Goal: Task Accomplishment & Management: Complete application form

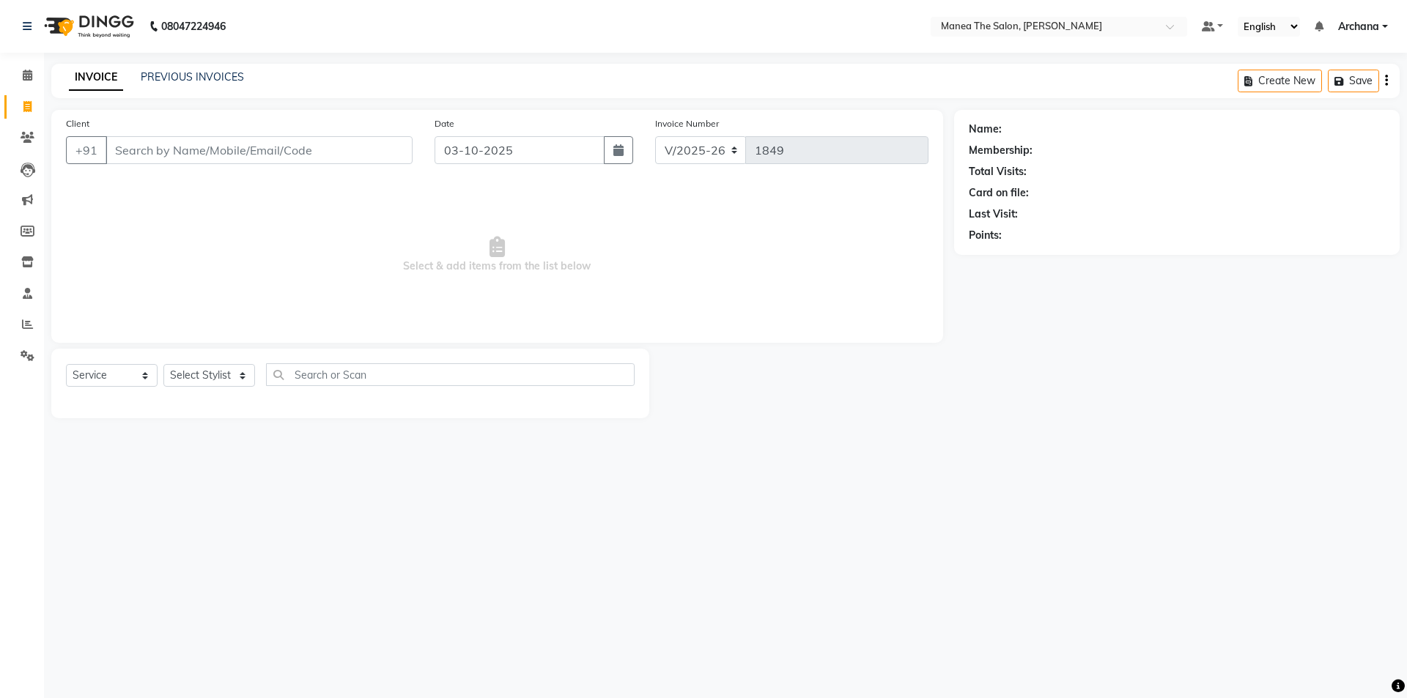
select select "6846"
select select "service"
click at [196, 374] on select "Select Stylist [PERSON_NAME] My Mane'a. [PERSON_NAME] [PERSON_NAME] [PERSON_NAM…" at bounding box center [209, 375] width 92 height 23
select select "71834"
click at [163, 364] on select "Select Stylist [PERSON_NAME] My Mane'a. [PERSON_NAME] [PERSON_NAME] [PERSON_NAM…" at bounding box center [209, 375] width 92 height 23
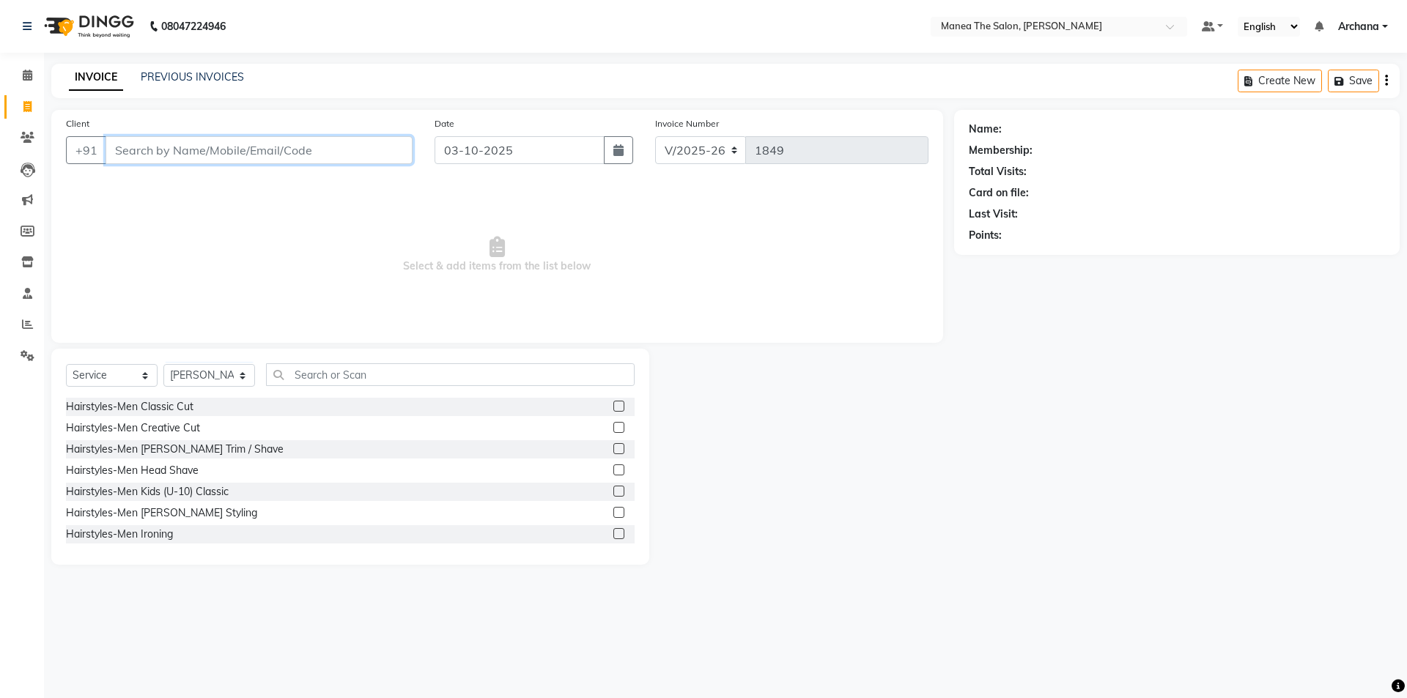
click at [166, 140] on input "Client" at bounding box center [259, 150] width 307 height 28
click at [141, 155] on input "Client" at bounding box center [259, 150] width 307 height 28
click at [147, 185] on span "Office" at bounding box center [139, 184] width 32 height 15
type input "8977756125"
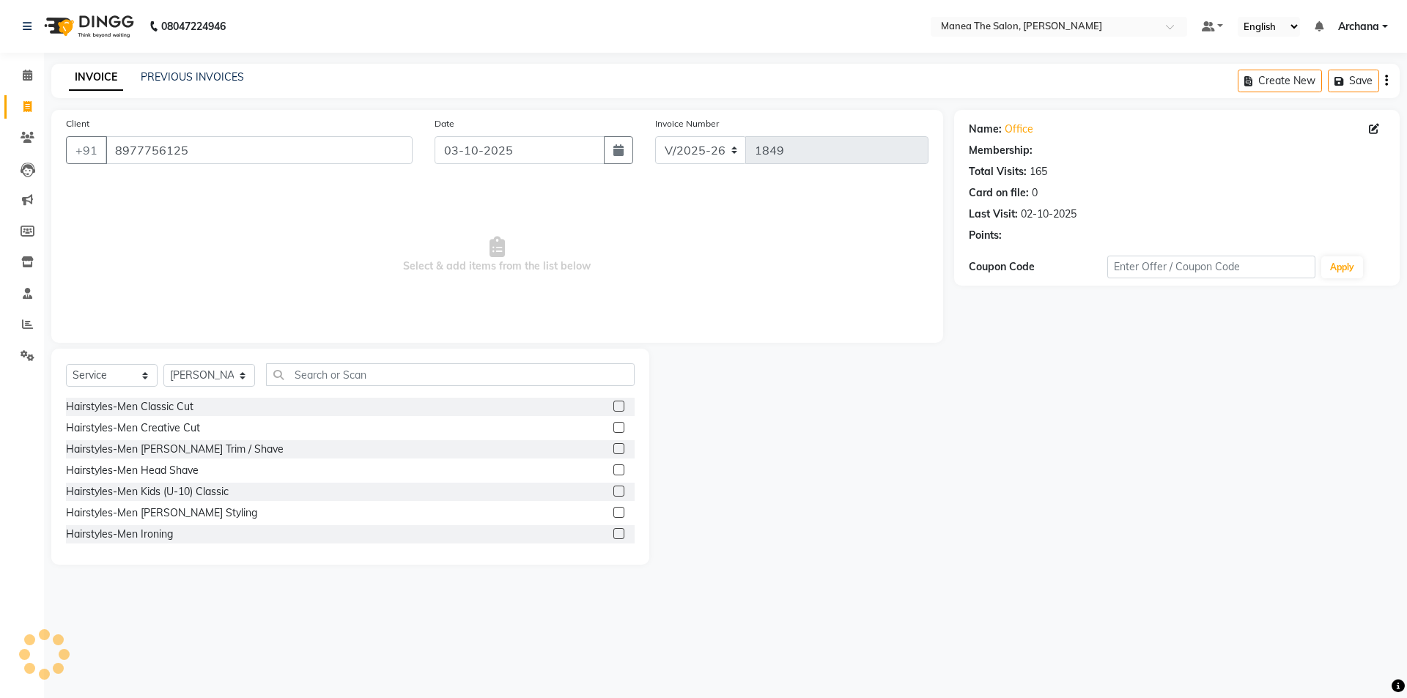
select select "1: Object"
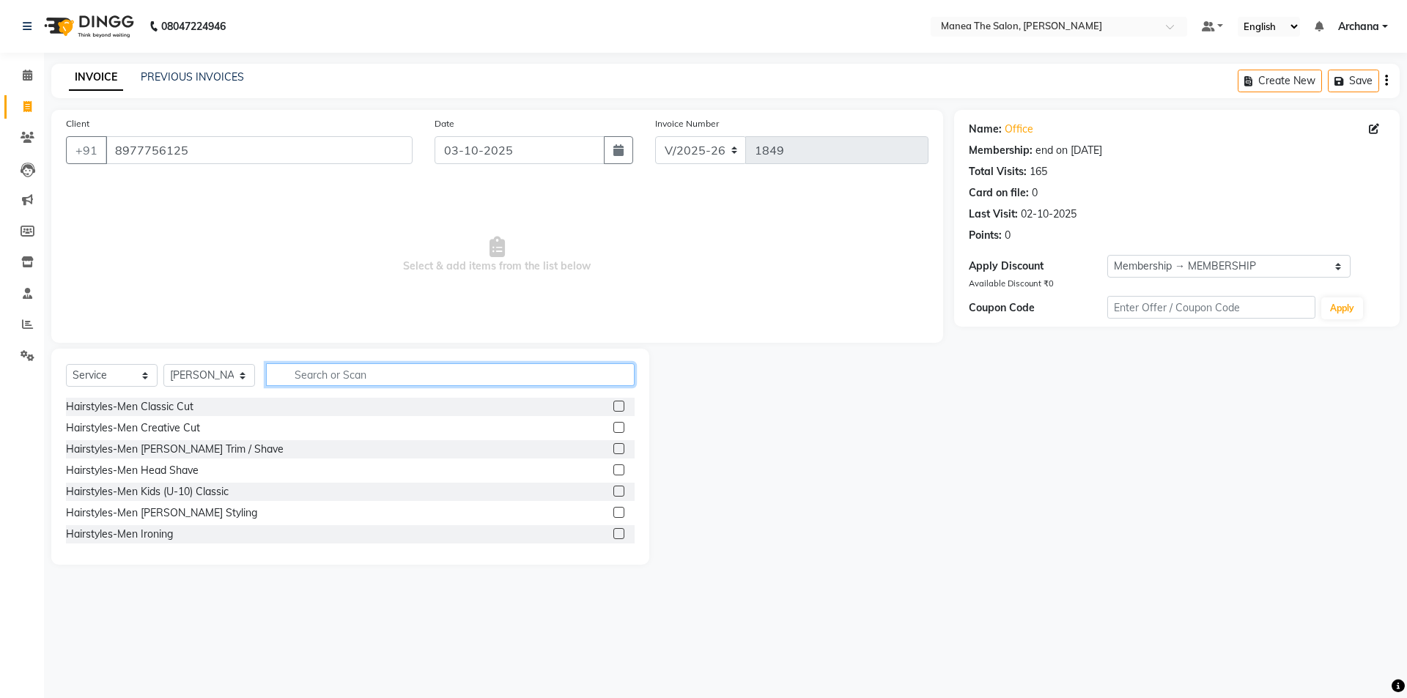
click at [381, 372] on input "text" at bounding box center [450, 374] width 369 height 23
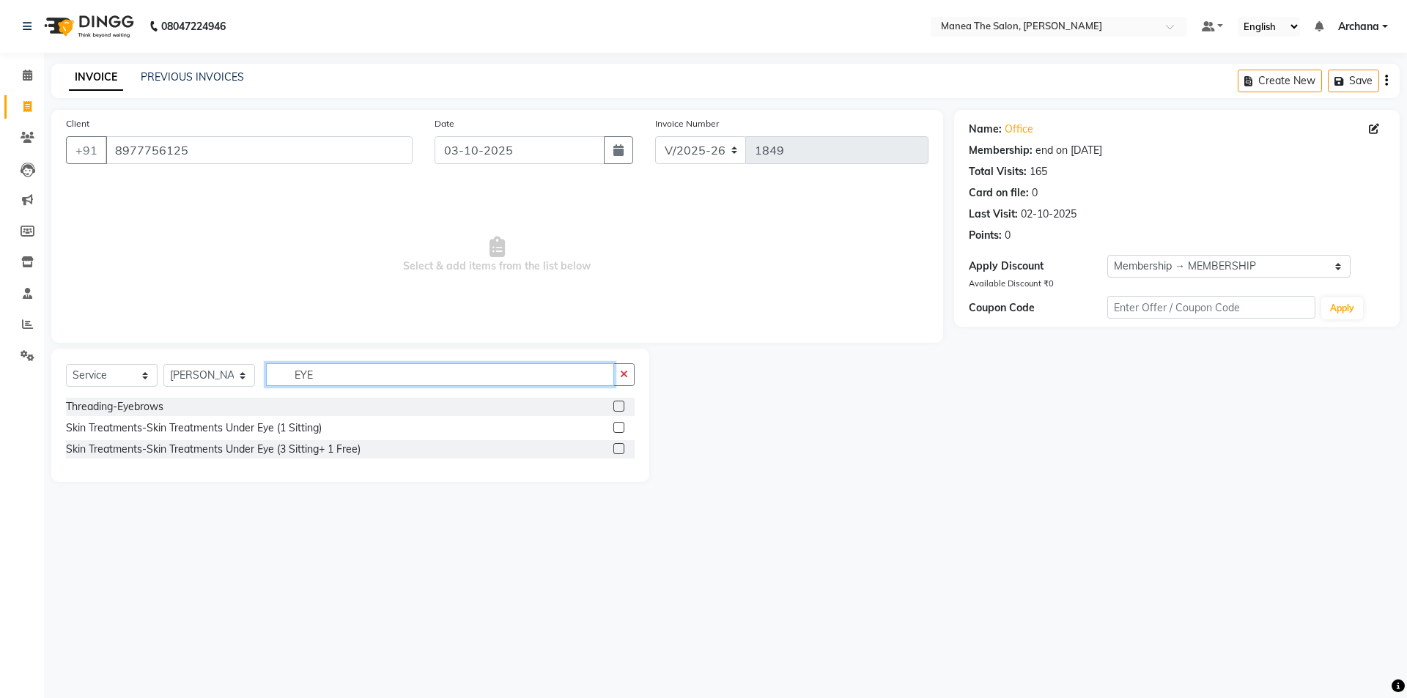
type input "EYE"
click at [618, 407] on label at bounding box center [618, 406] width 11 height 11
click at [618, 407] on input "checkbox" at bounding box center [618, 407] width 10 height 10
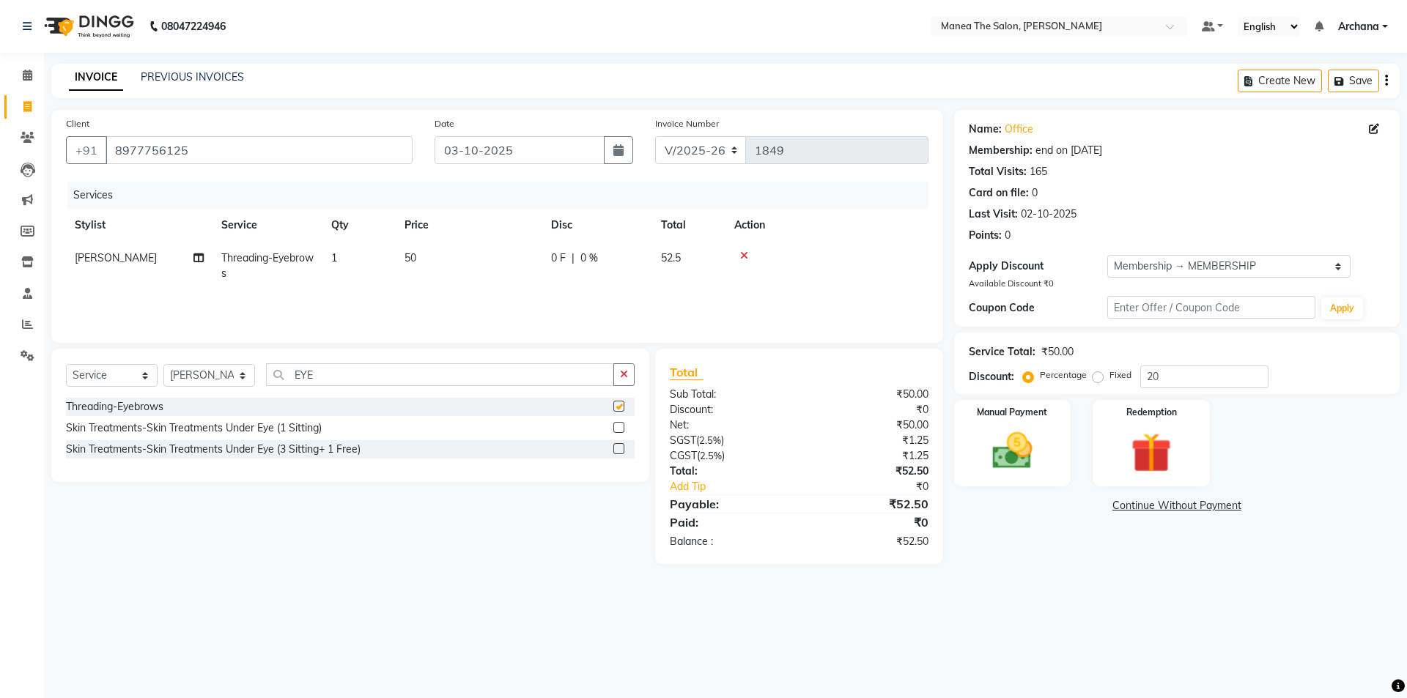
checkbox input "false"
click at [1129, 264] on select "Select Membership → MEMBERSHIP" at bounding box center [1228, 266] width 243 height 23
select select "0:"
click at [1107, 255] on select "Select Membership → MEMBERSHIP" at bounding box center [1228, 266] width 243 height 23
type input "0"
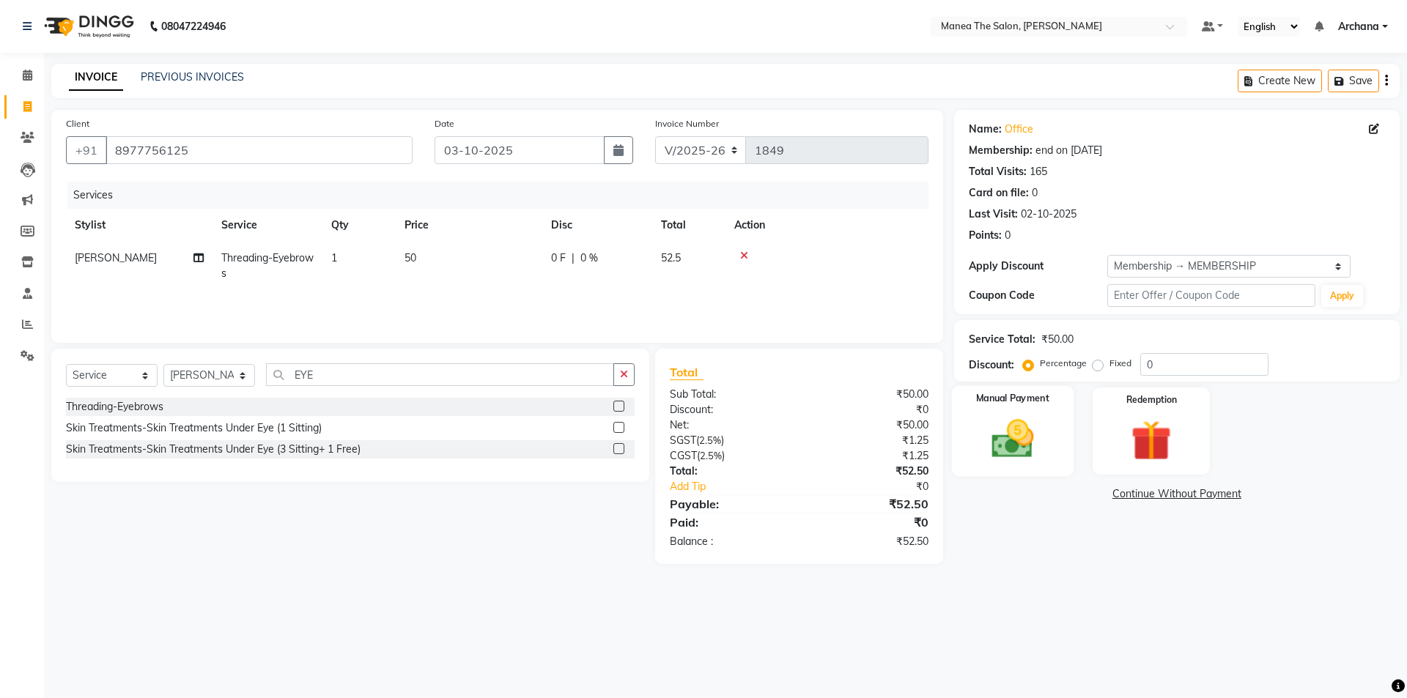
click at [1046, 418] on img at bounding box center [1012, 439] width 68 height 48
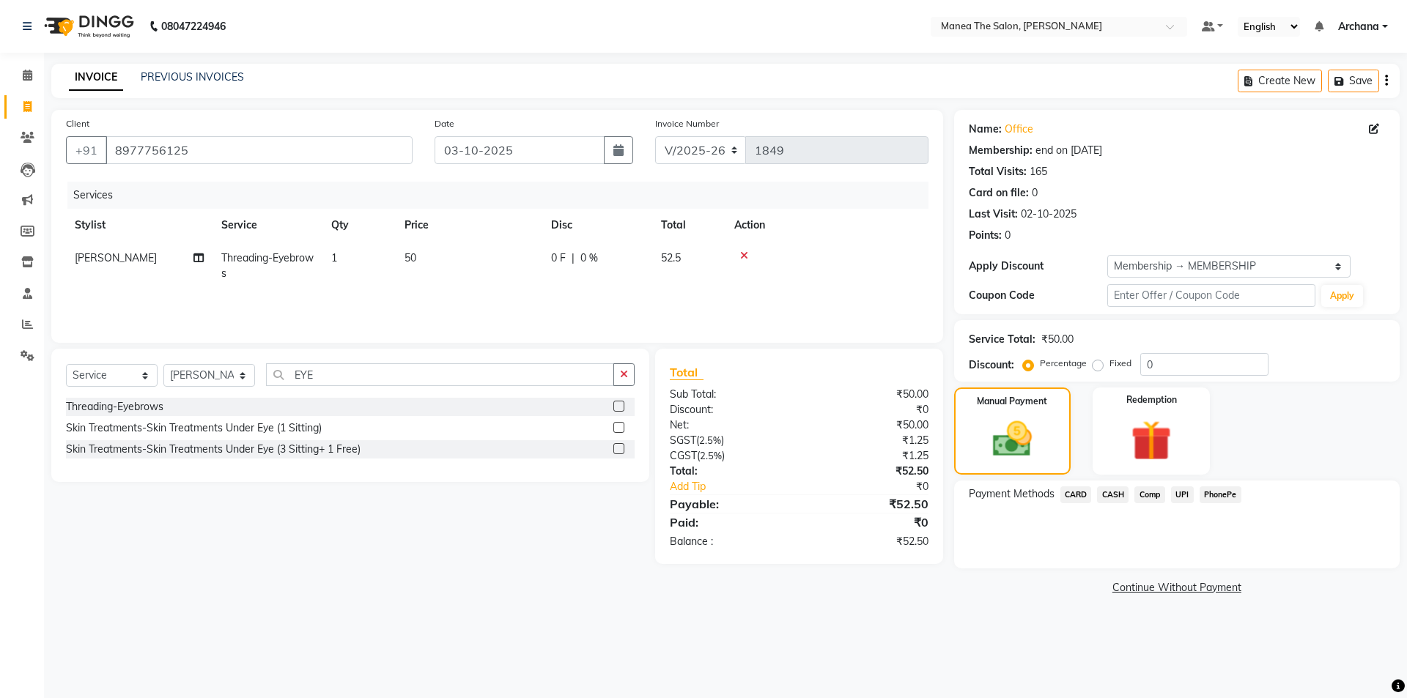
click at [1179, 500] on span "UPI" at bounding box center [1182, 495] width 23 height 17
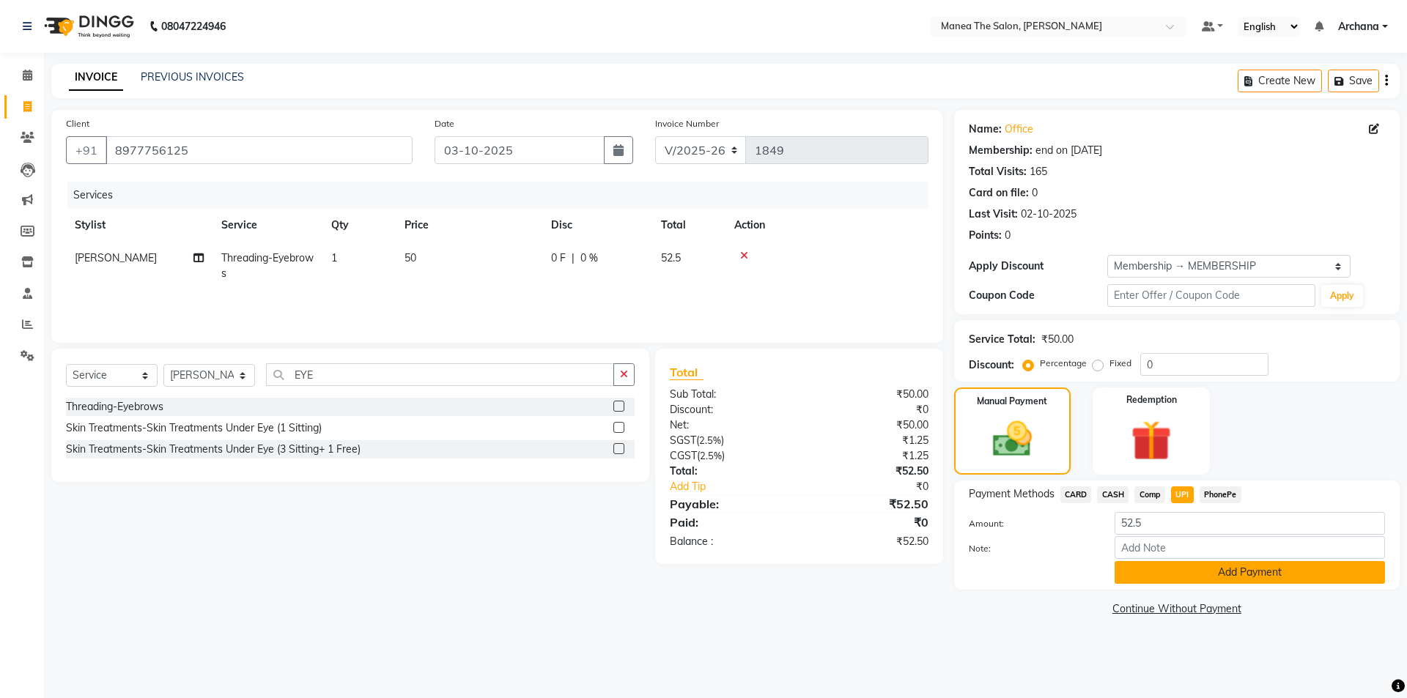
click at [1137, 570] on button "Add Payment" at bounding box center [1250, 572] width 270 height 23
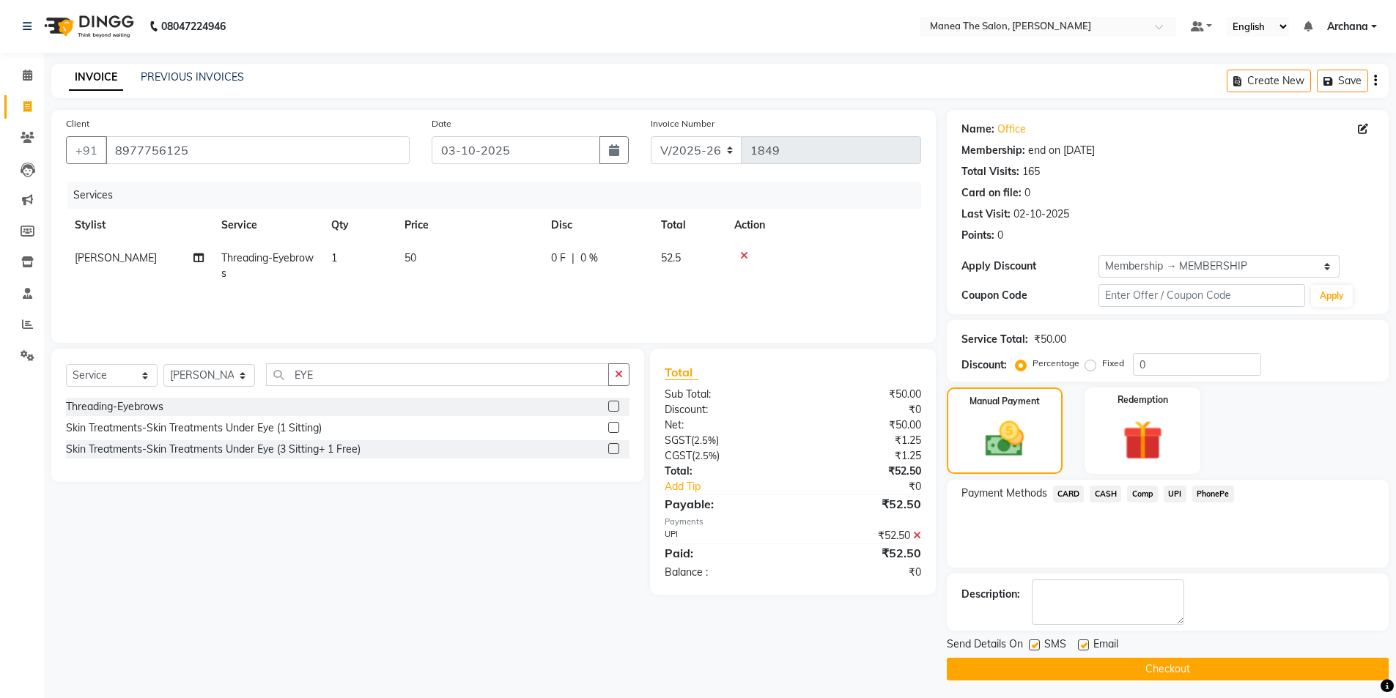
click at [1041, 659] on button "Checkout" at bounding box center [1168, 669] width 442 height 23
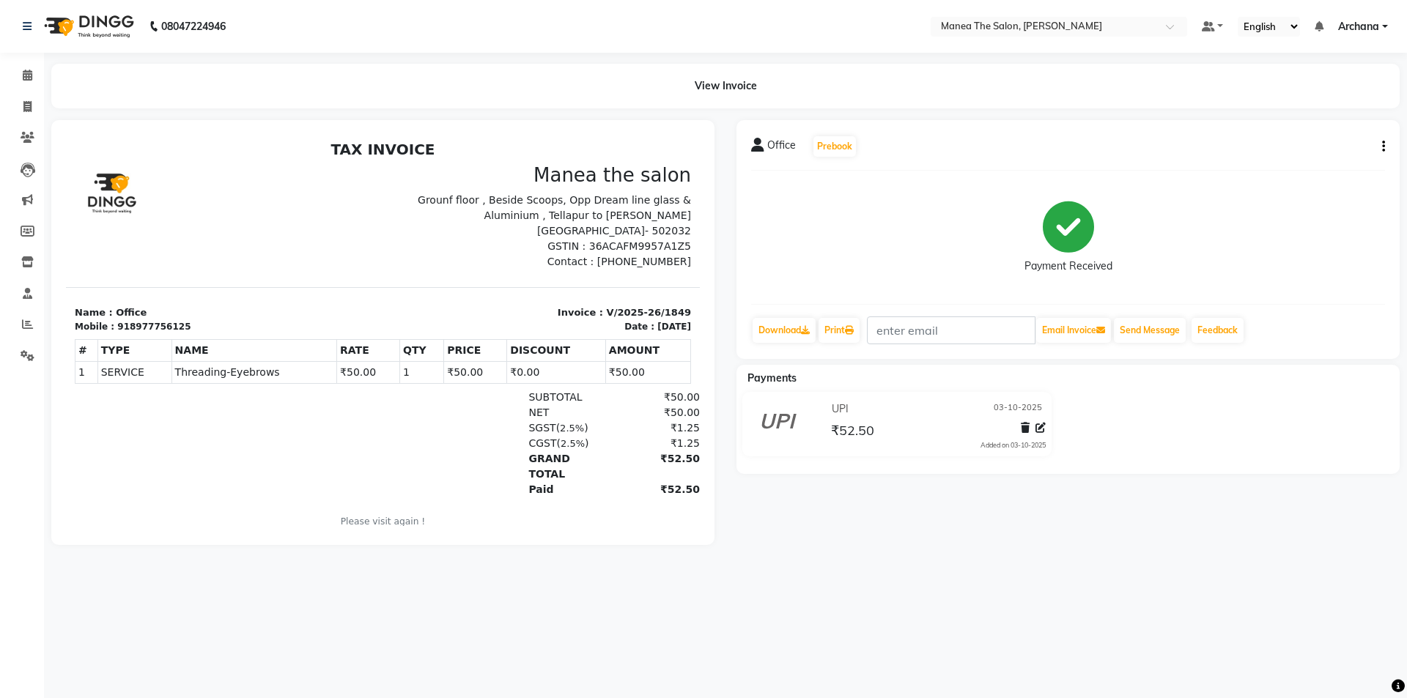
select select "6846"
select select "service"
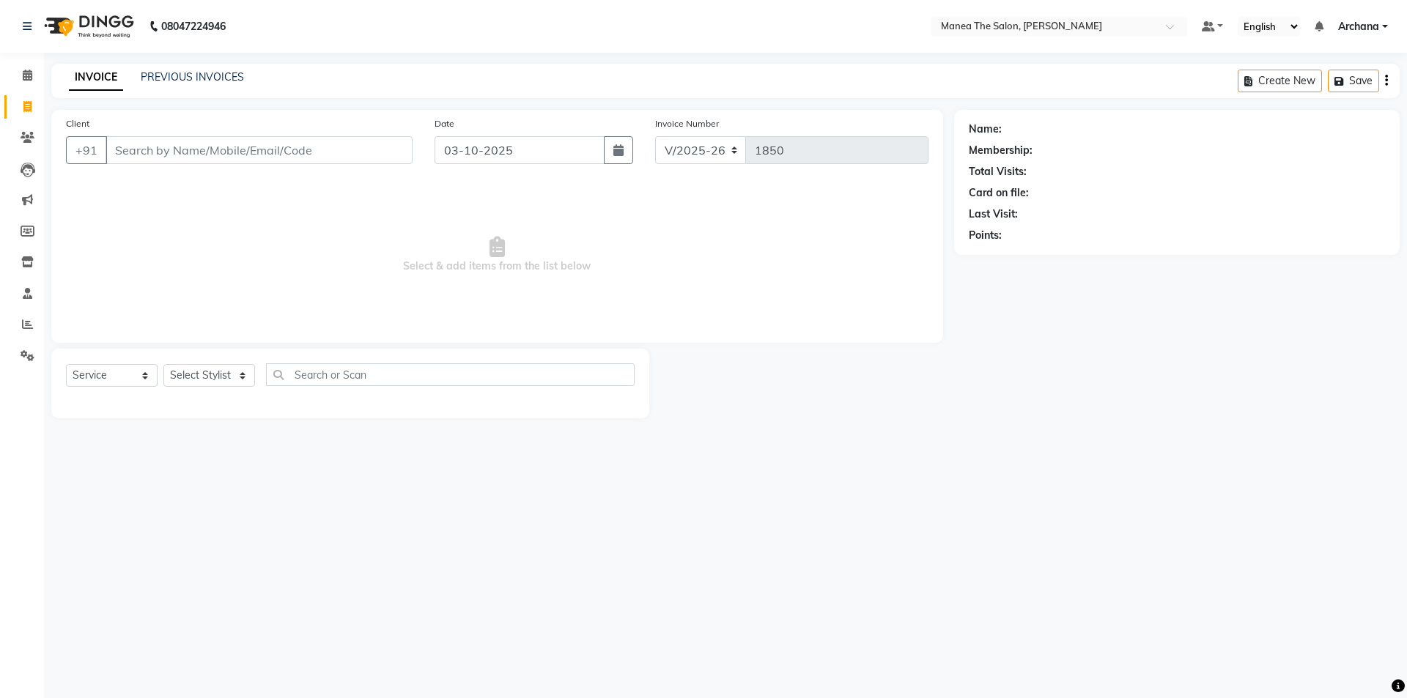
click at [208, 84] on div "PREVIOUS INVOICES" at bounding box center [192, 77] width 103 height 15
drag, startPoint x: 205, startPoint y: 141, endPoint x: 198, endPoint y: 160, distance: 21.1
click at [202, 149] on input "Client" at bounding box center [259, 150] width 307 height 28
click at [188, 80] on link "PREVIOUS INVOICES" at bounding box center [192, 76] width 103 height 13
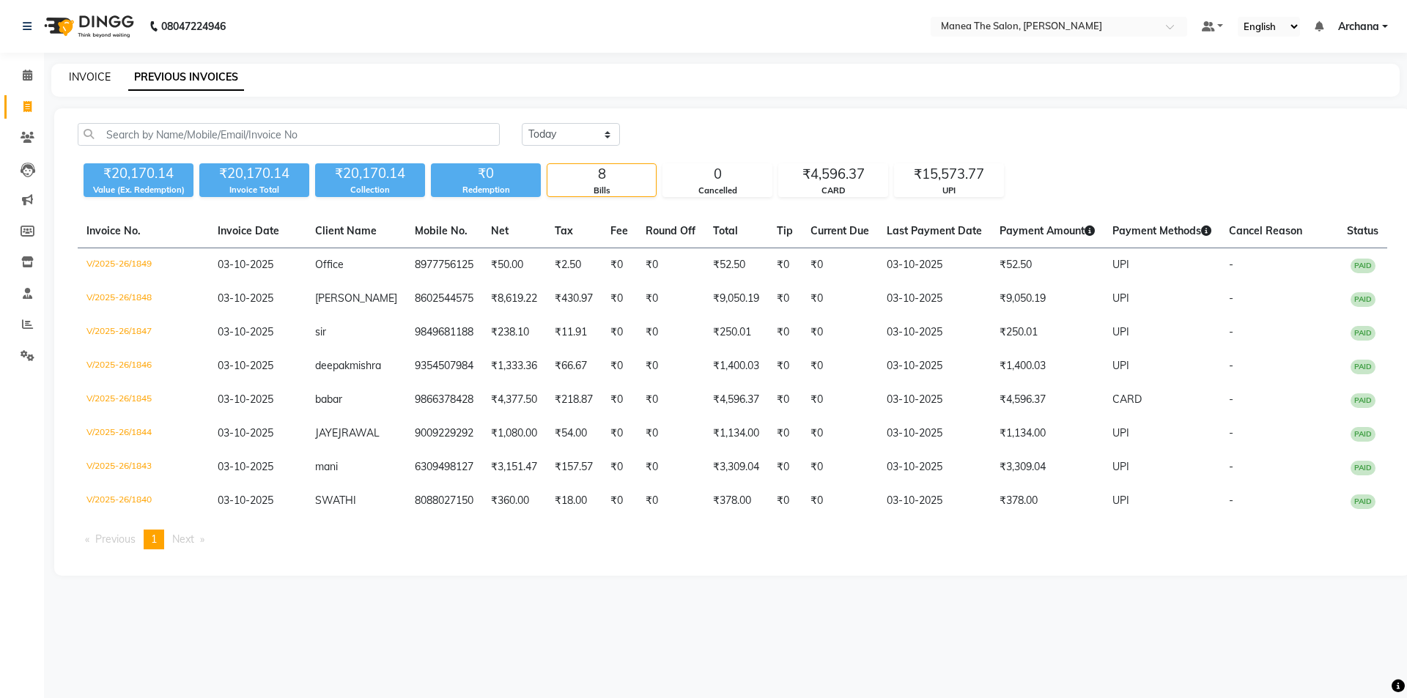
click at [78, 71] on link "INVOICE" at bounding box center [90, 76] width 42 height 13
select select "service"
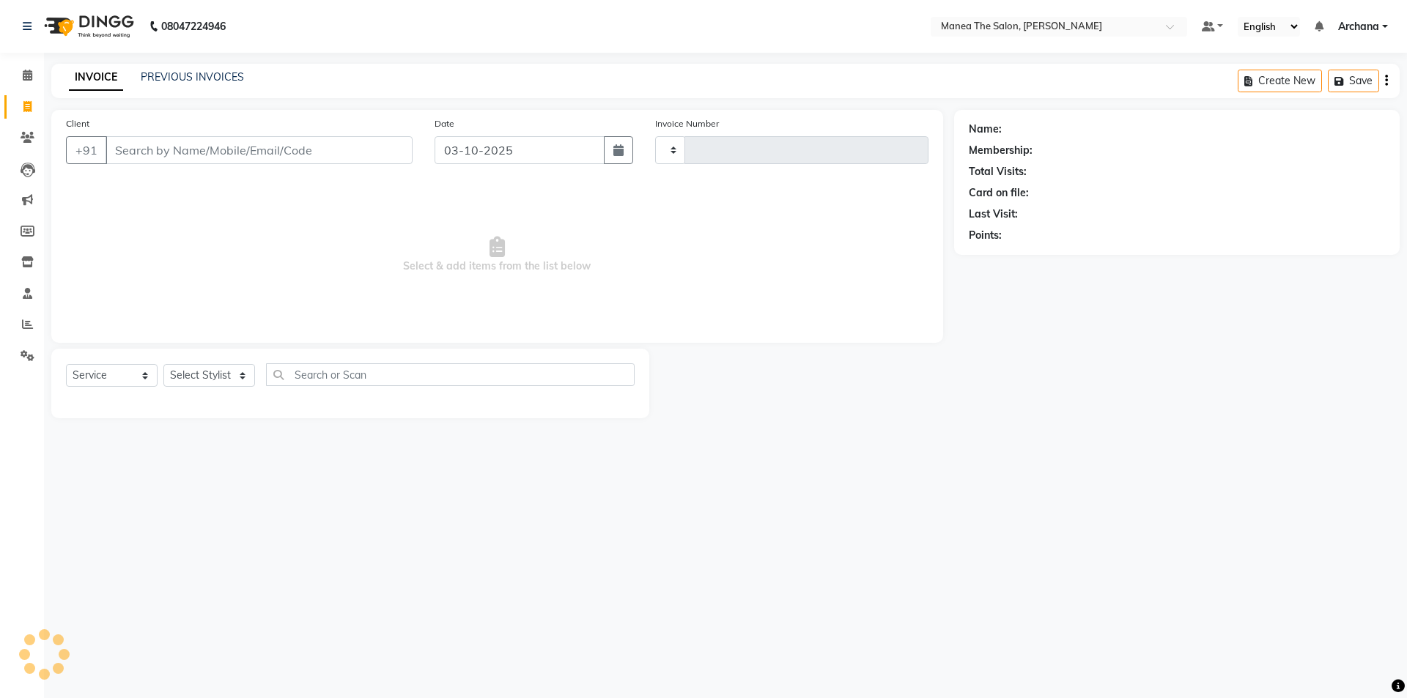
type input "1850"
select select "6846"
click at [213, 376] on select "Select Stylist" at bounding box center [209, 375] width 92 height 23
select select "74503"
click at [163, 364] on select "Select Stylist [PERSON_NAME] My Mane'a. [PERSON_NAME] [PERSON_NAME] [PERSON_NAM…" at bounding box center [209, 375] width 92 height 23
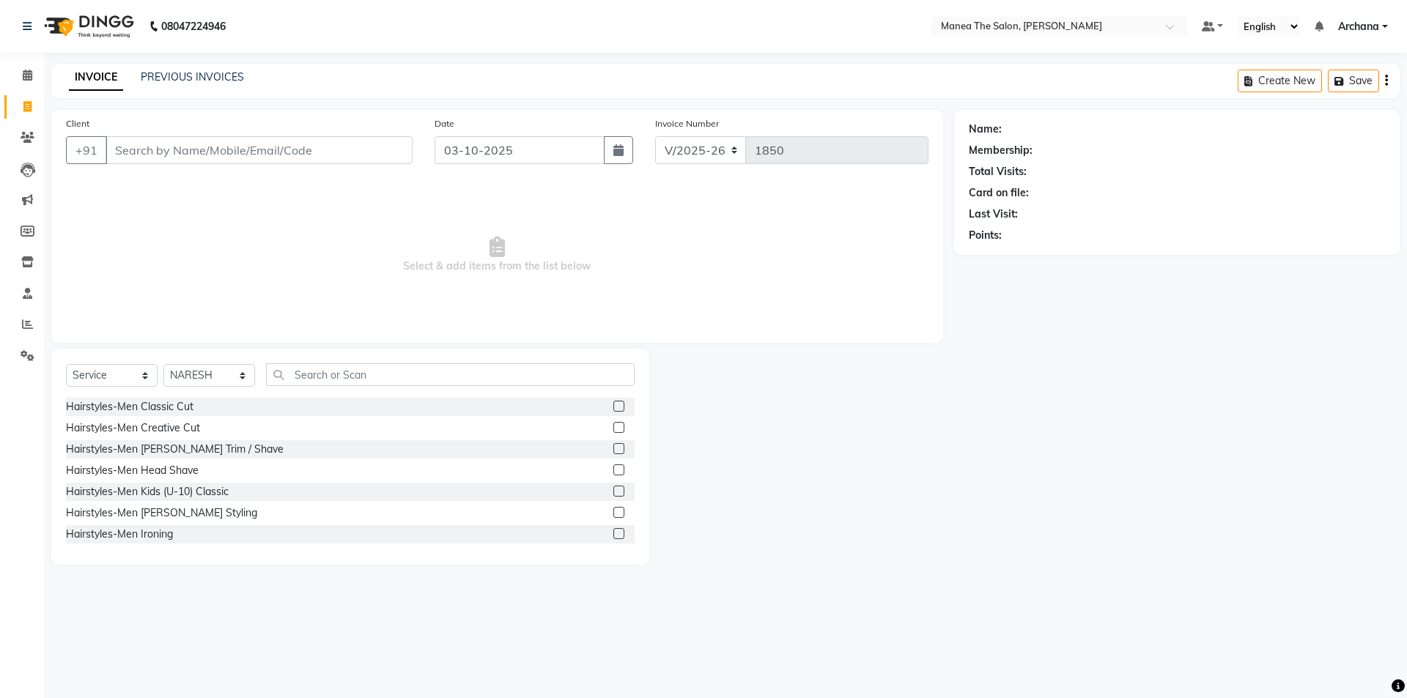
click at [613, 408] on label at bounding box center [618, 406] width 11 height 11
click at [613, 408] on input "checkbox" at bounding box center [618, 407] width 10 height 10
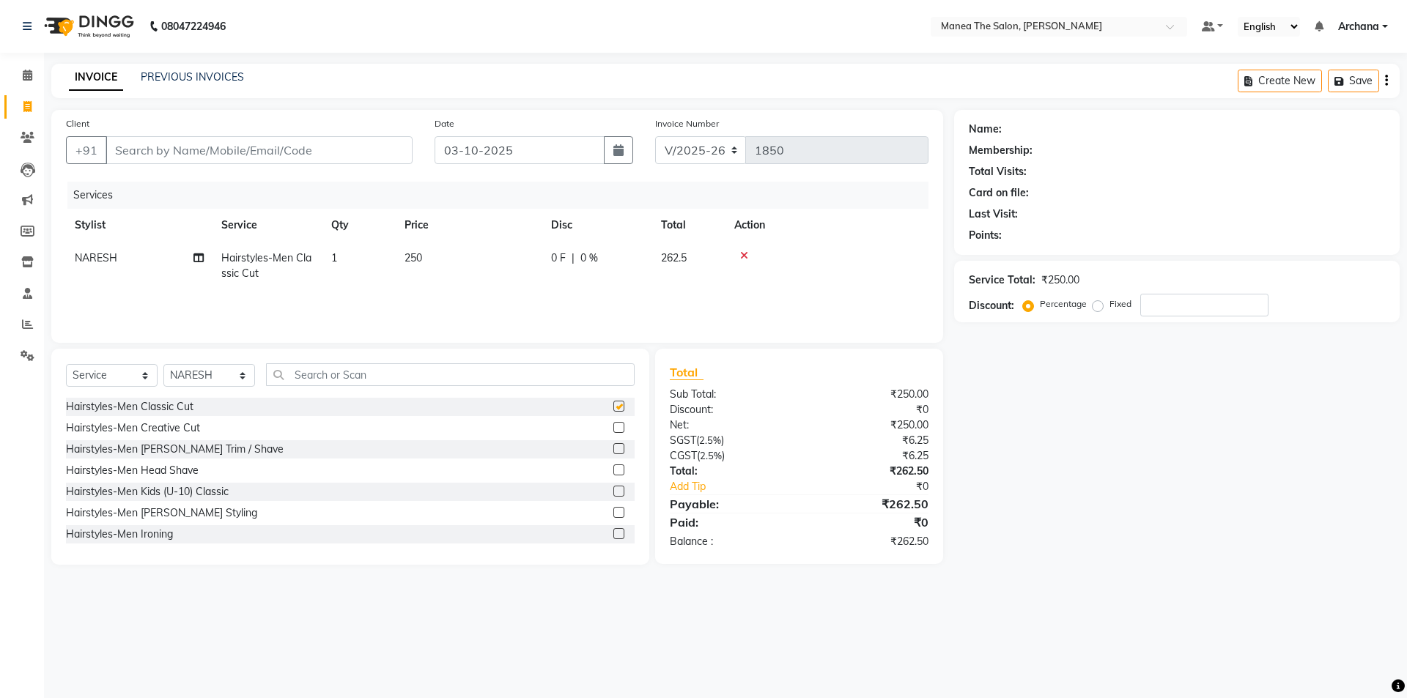
checkbox input "false"
click at [369, 160] on input "Client" at bounding box center [259, 150] width 307 height 28
type input "9"
type input "0"
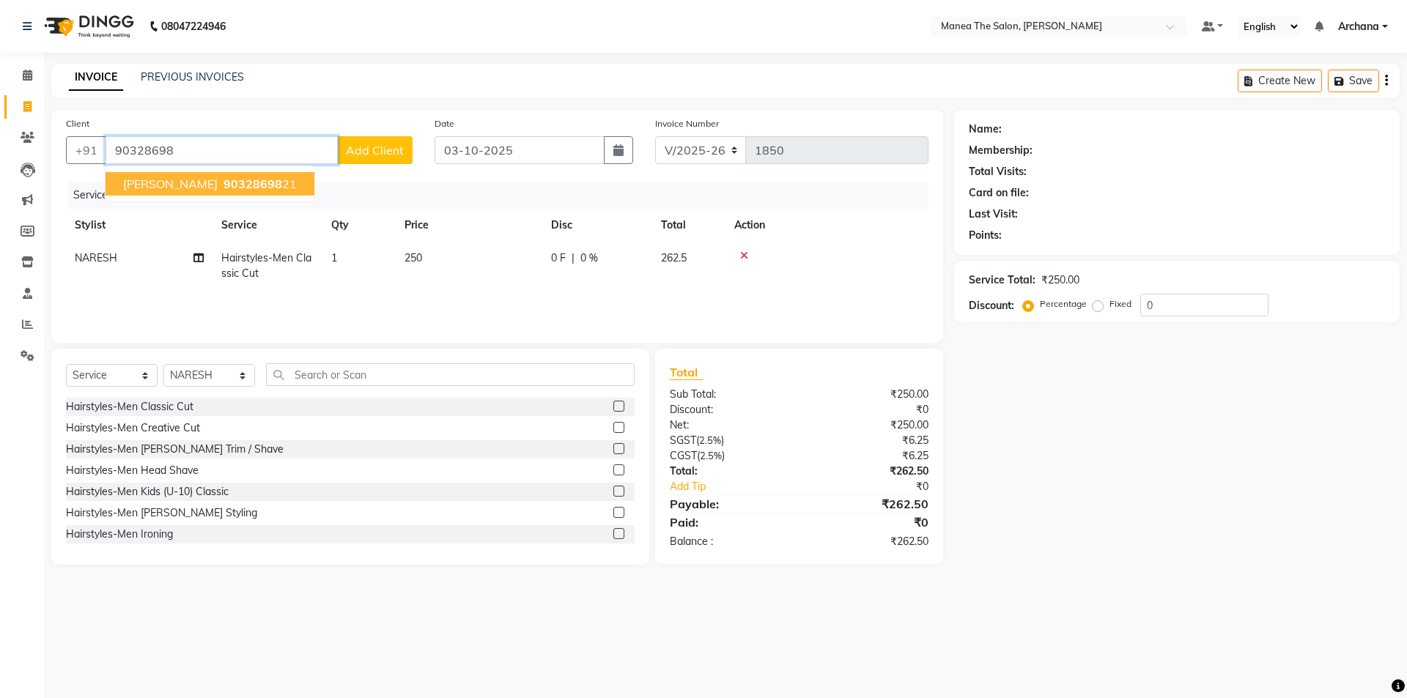
click at [226, 181] on span "90328698" at bounding box center [253, 184] width 59 height 15
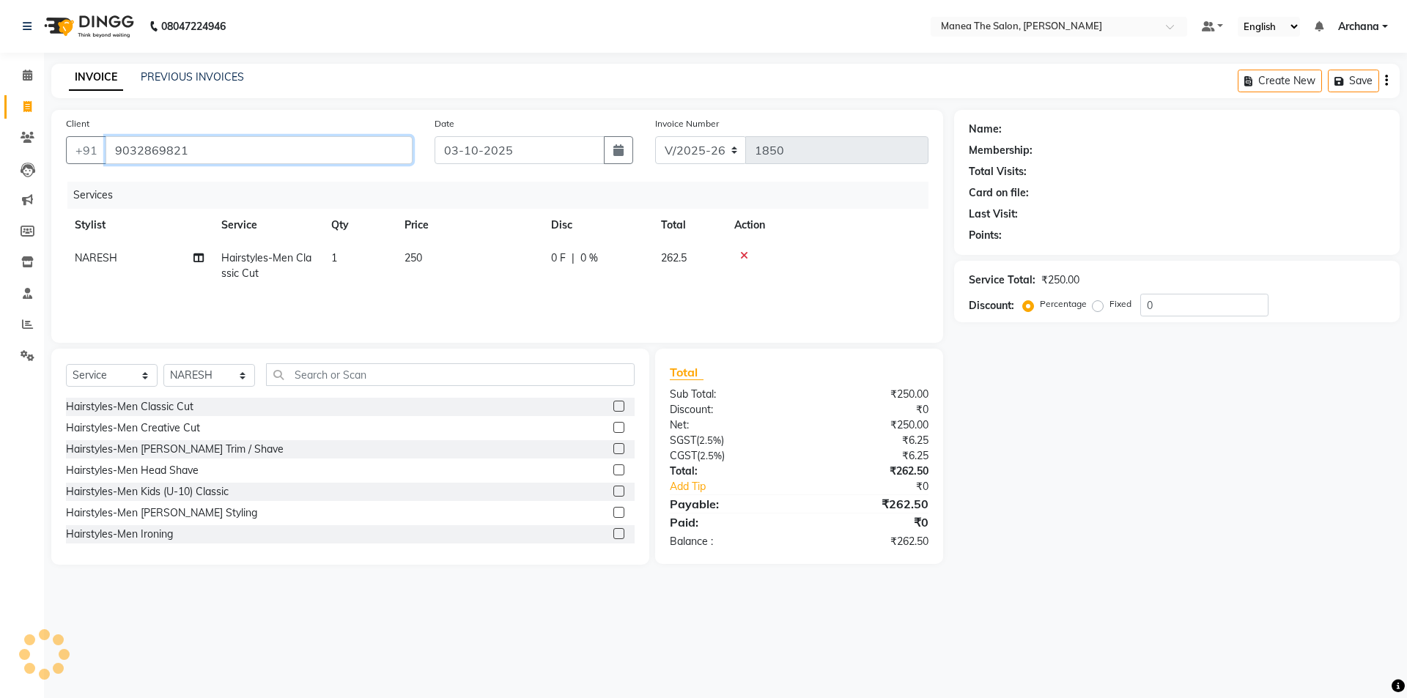
type input "9032869821"
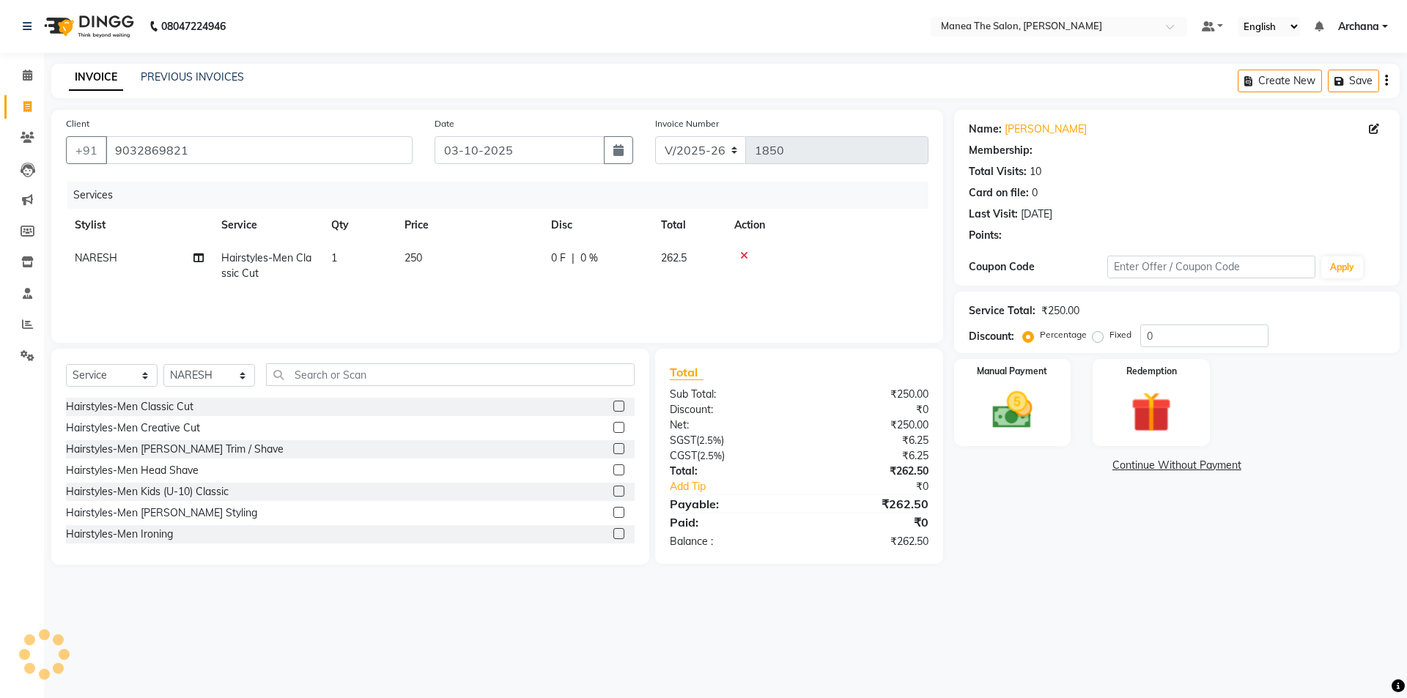
select select "1: Object"
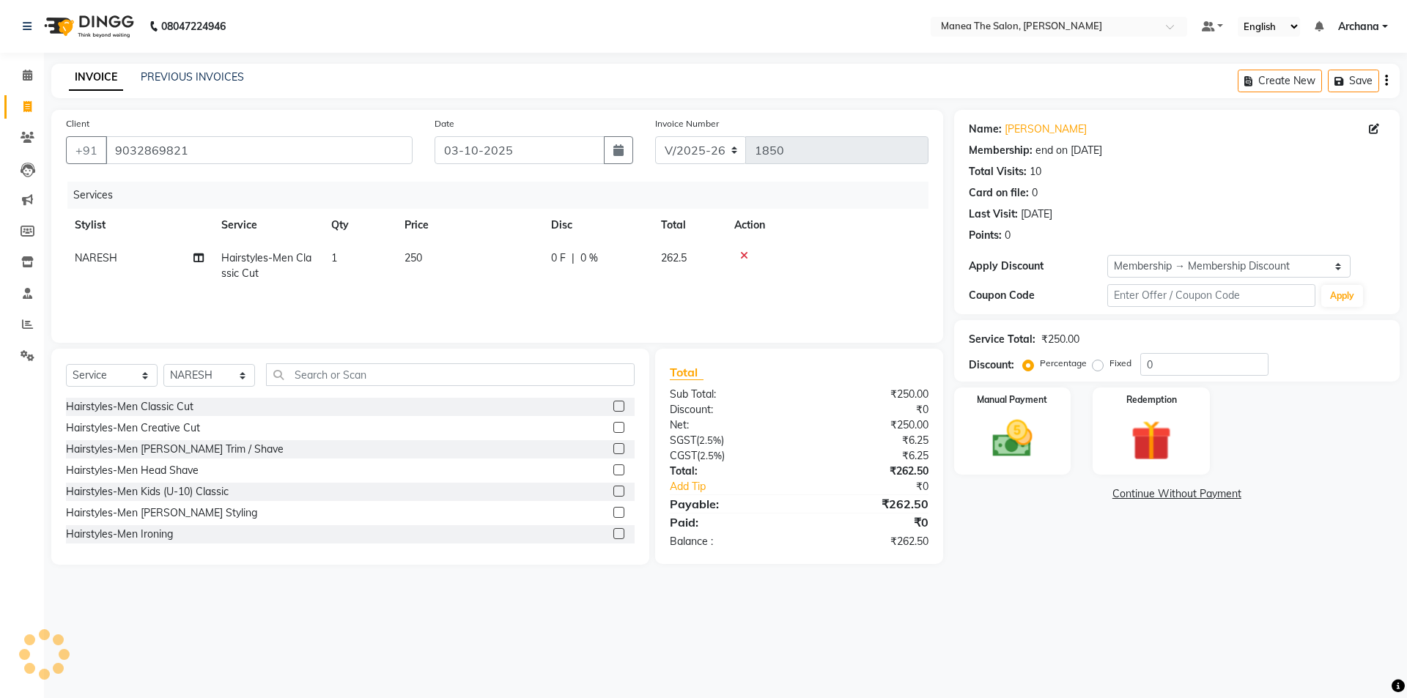
type input "20"
click at [1198, 262] on select "Select Membership → Membership Discount" at bounding box center [1228, 266] width 243 height 23
click at [1182, 277] on select "Select Membership → Membership Discount" at bounding box center [1228, 266] width 243 height 23
click at [1173, 262] on select "Select Membership → Membership Discount" at bounding box center [1228, 266] width 243 height 23
select select "0:"
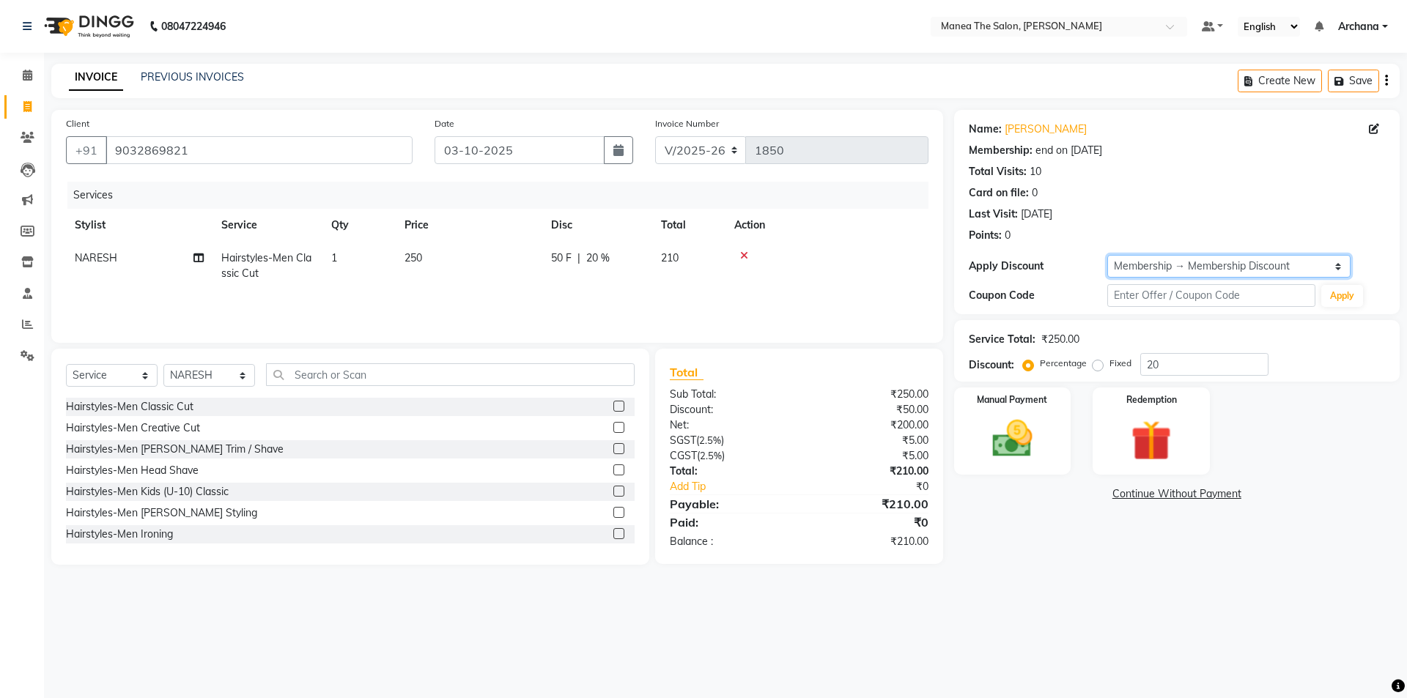
click at [1107, 255] on select "Select Membership → Membership Discount" at bounding box center [1228, 266] width 243 height 23
type input "0"
click at [1178, 371] on input "0" at bounding box center [1204, 364] width 128 height 23
type input "10"
click at [1019, 428] on img at bounding box center [1012, 439] width 68 height 48
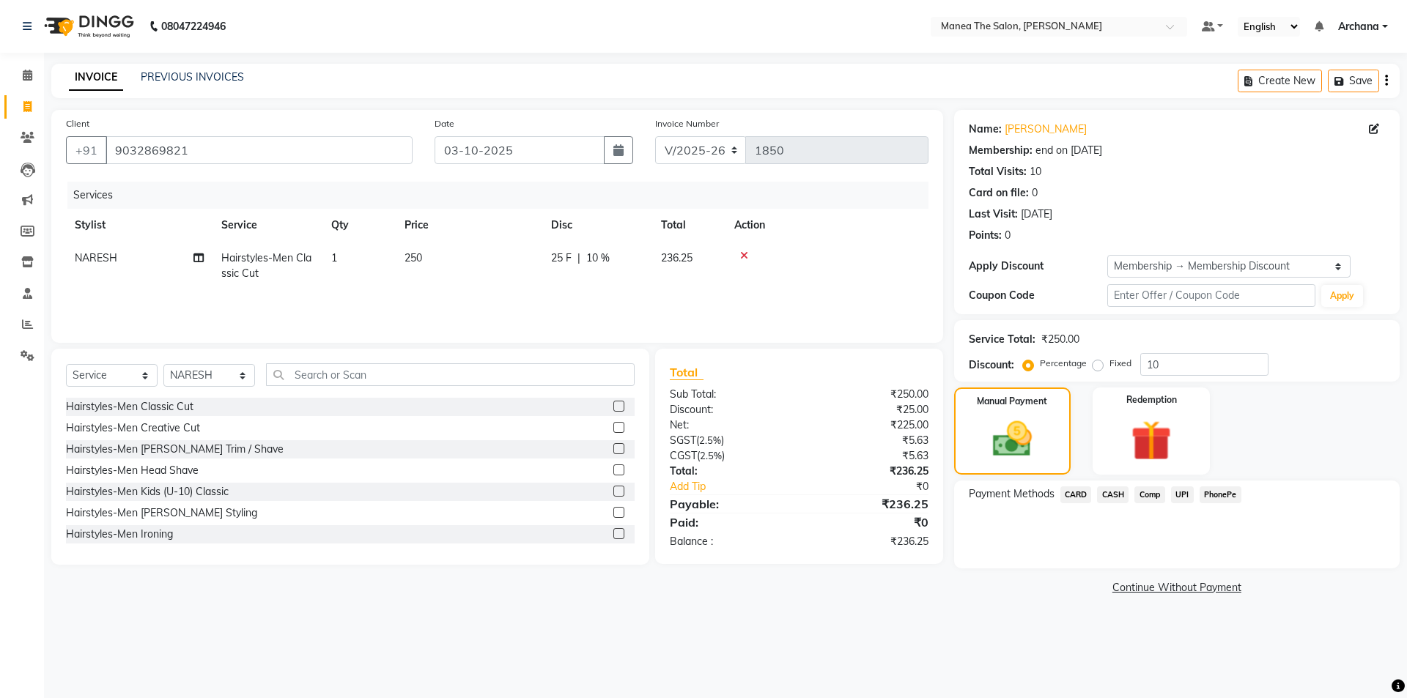
click at [1181, 489] on span "UPI" at bounding box center [1182, 495] width 23 height 17
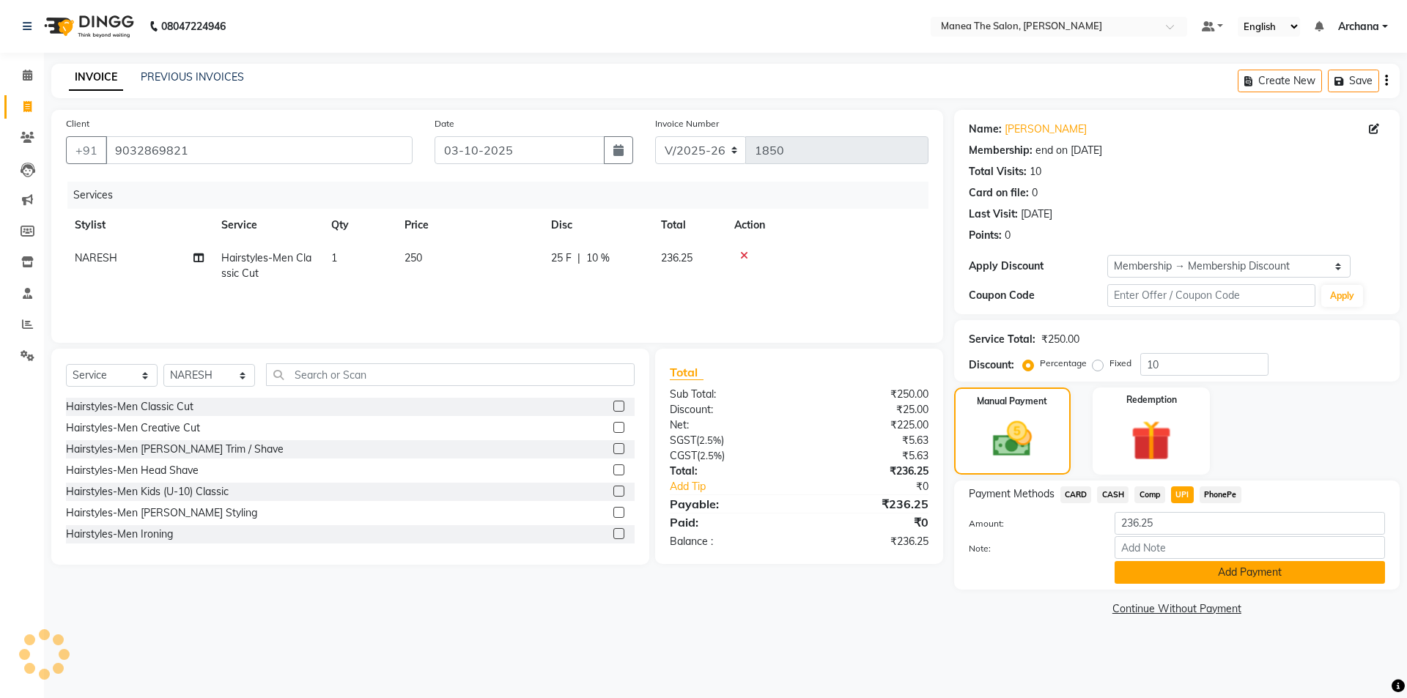
click at [1203, 574] on button "Add Payment" at bounding box center [1250, 572] width 270 height 23
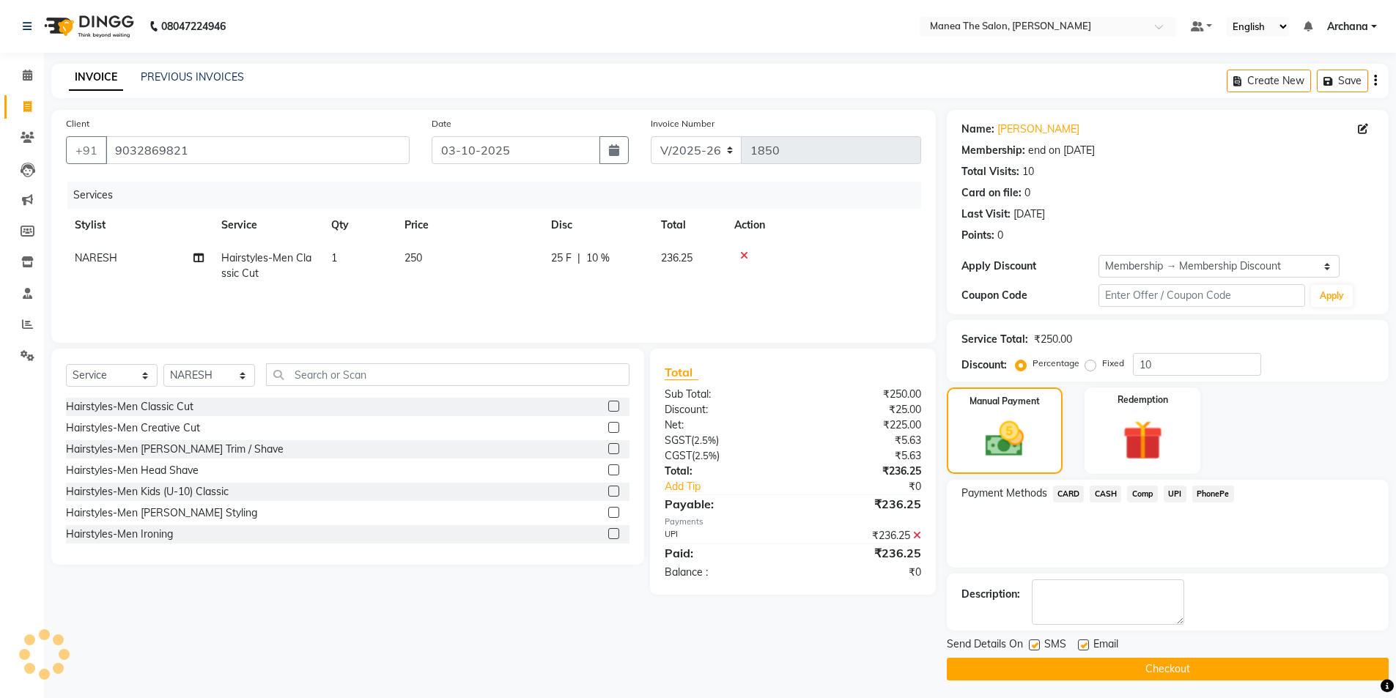
click at [1215, 666] on button "Checkout" at bounding box center [1168, 669] width 442 height 23
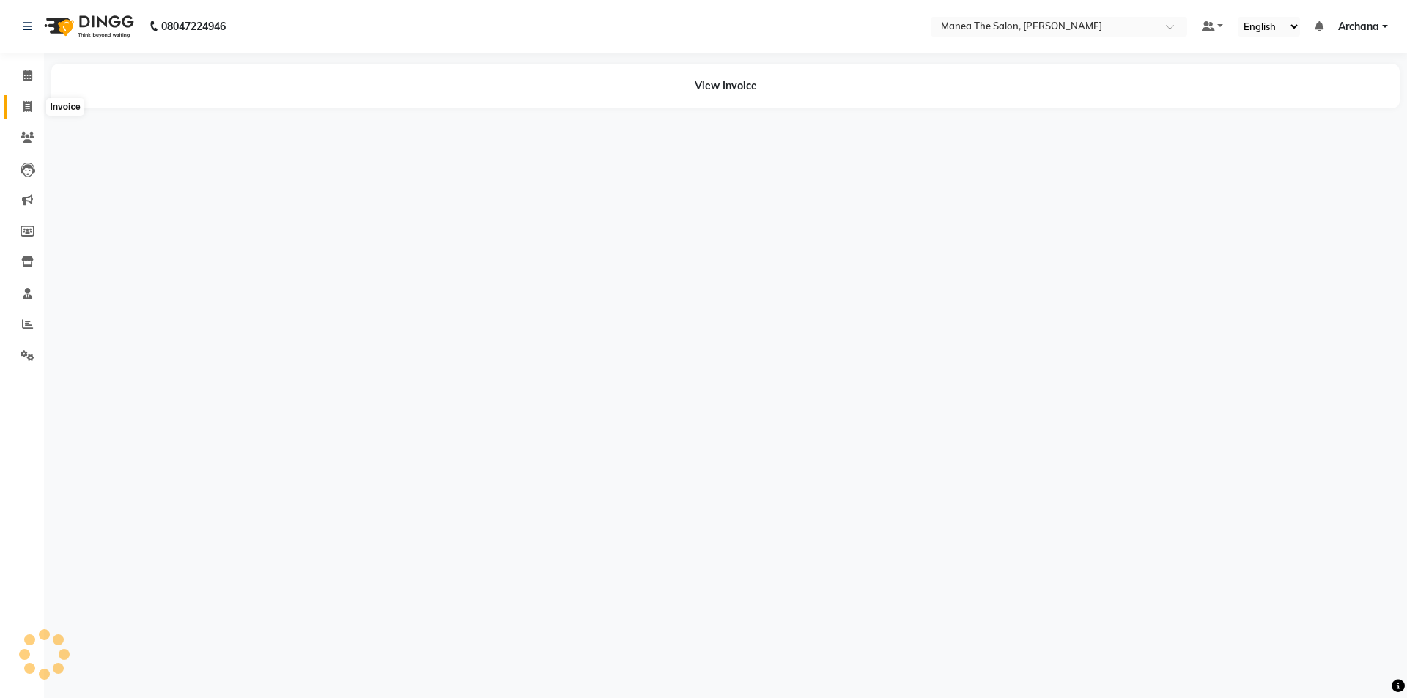
click at [34, 102] on span at bounding box center [28, 107] width 26 height 17
select select "service"
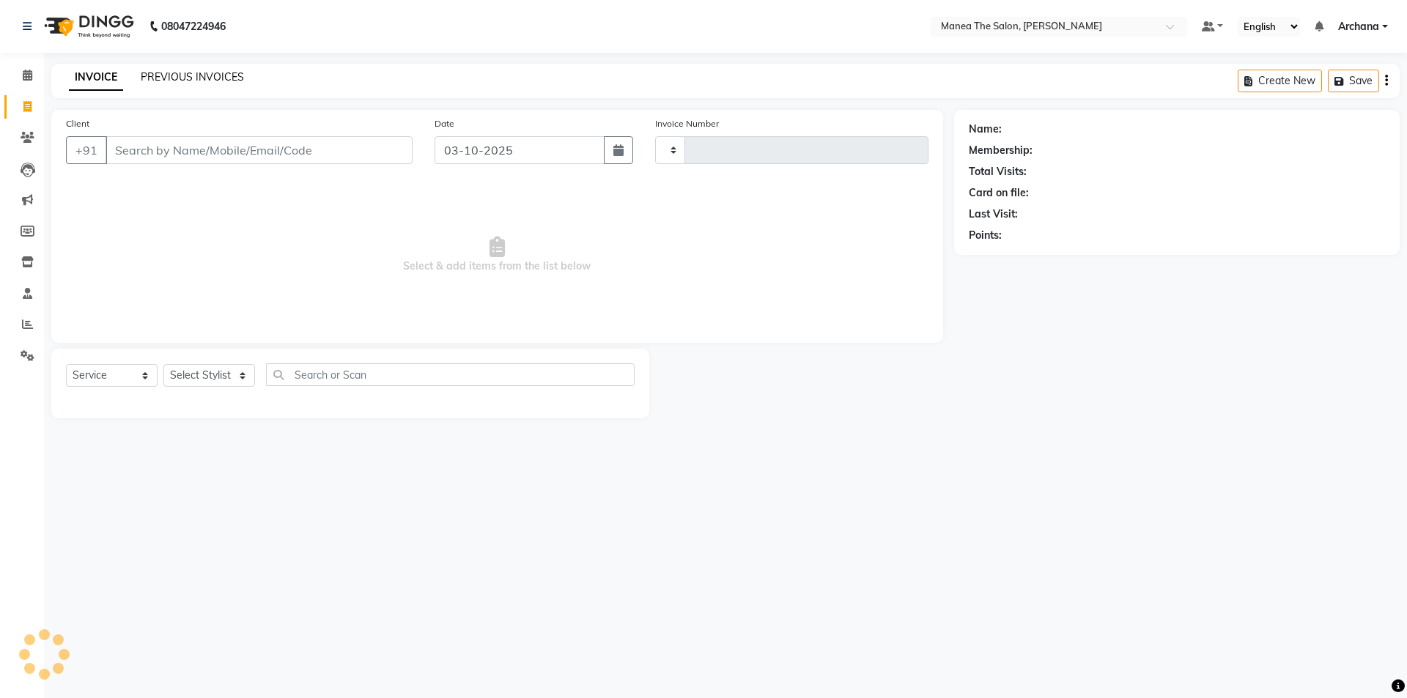
click at [158, 73] on link "PREVIOUS INVOICES" at bounding box center [192, 76] width 103 height 13
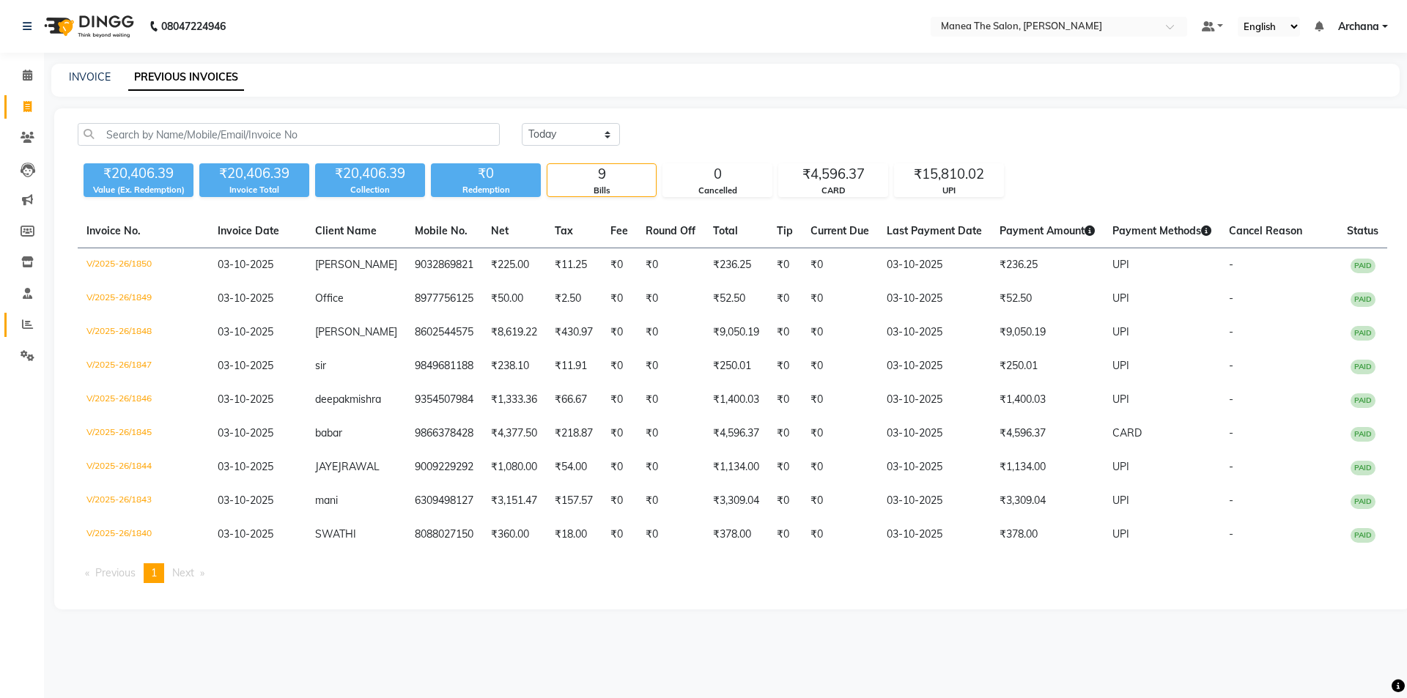
click at [25, 315] on link "Reports" at bounding box center [21, 325] width 35 height 24
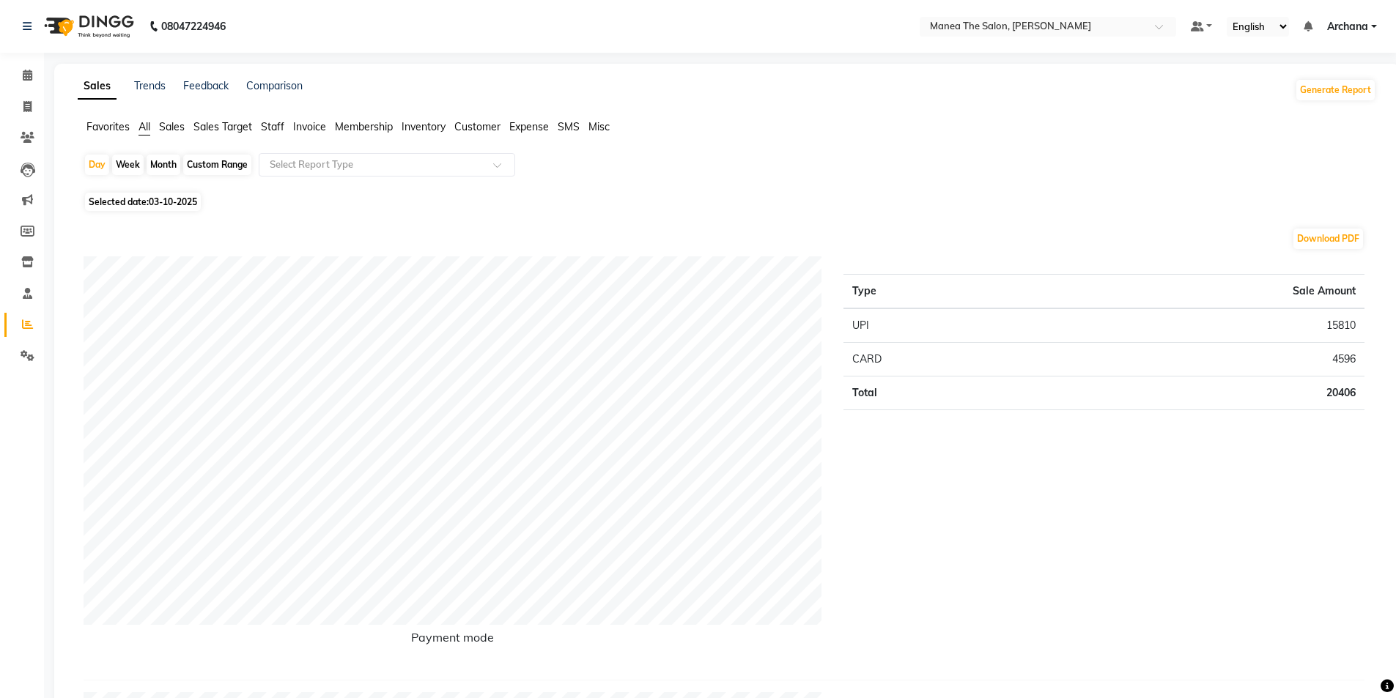
click at [267, 124] on span "Staff" at bounding box center [272, 126] width 23 height 13
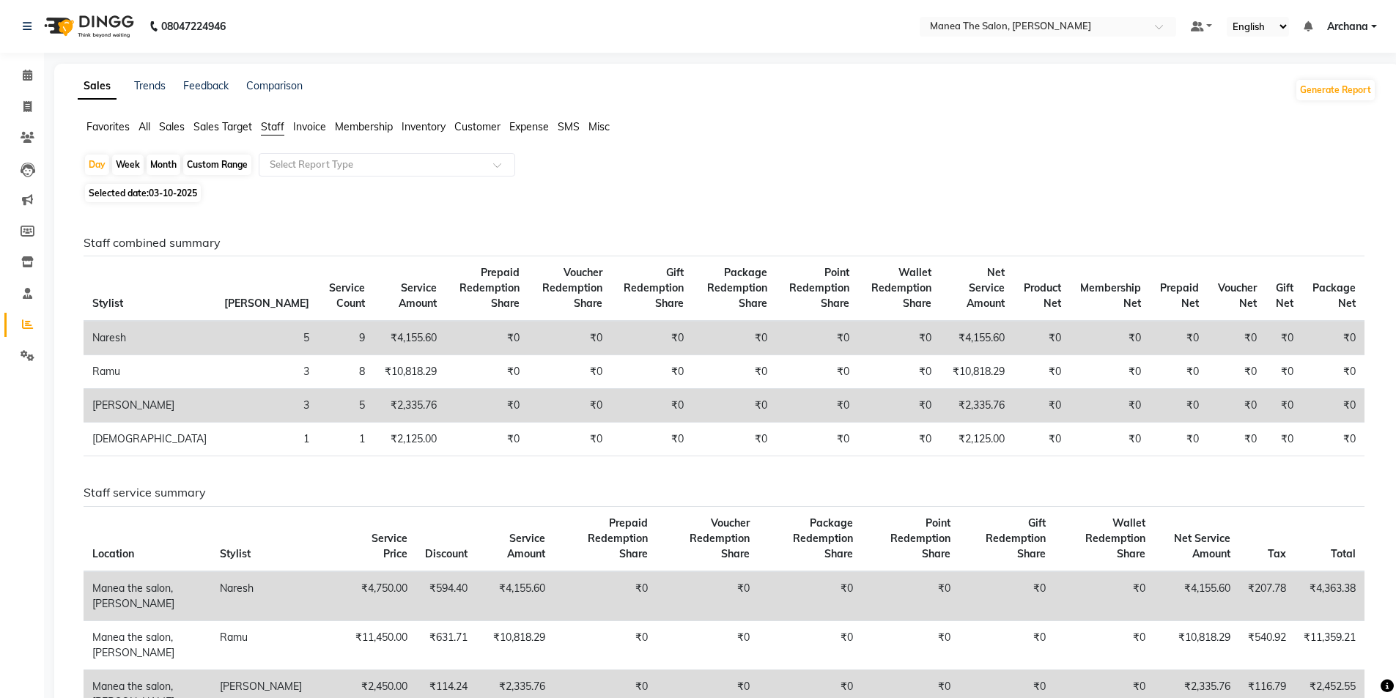
click at [163, 160] on div "Month" at bounding box center [164, 165] width 34 height 21
select select "10"
select select "2025"
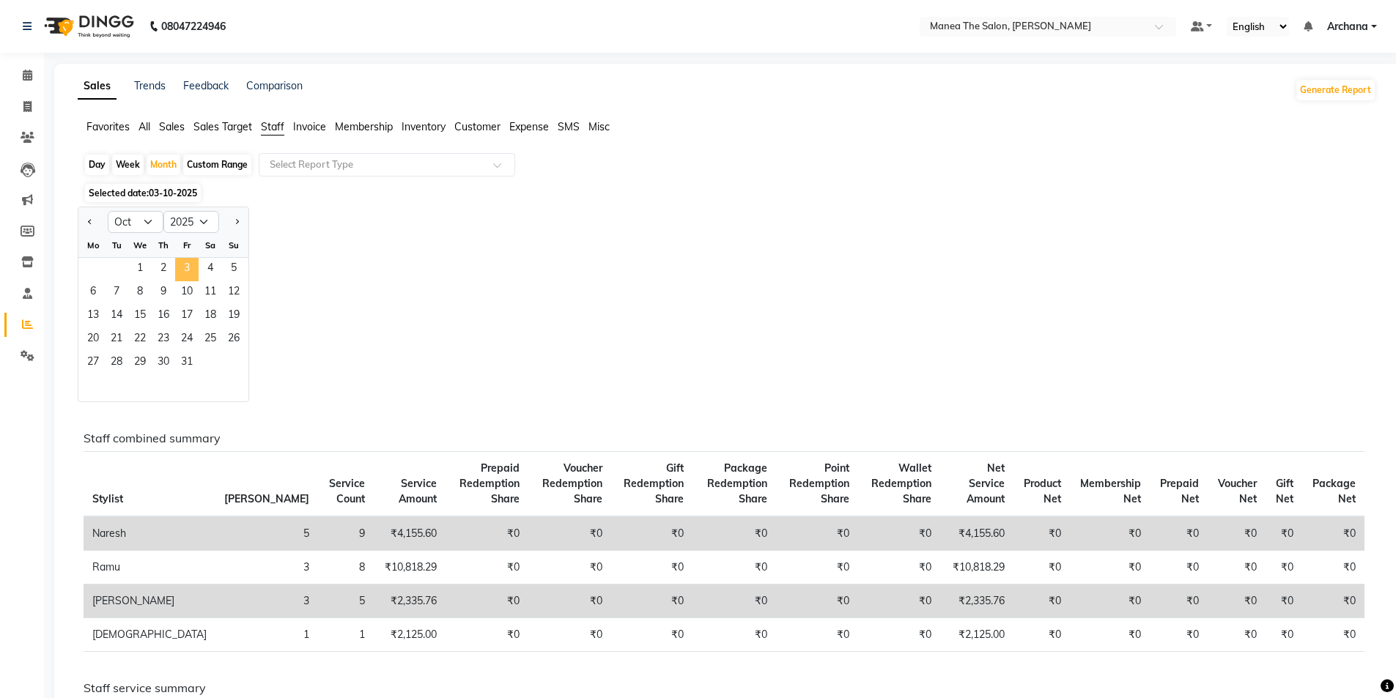
click at [188, 265] on span "3" at bounding box center [186, 269] width 23 height 23
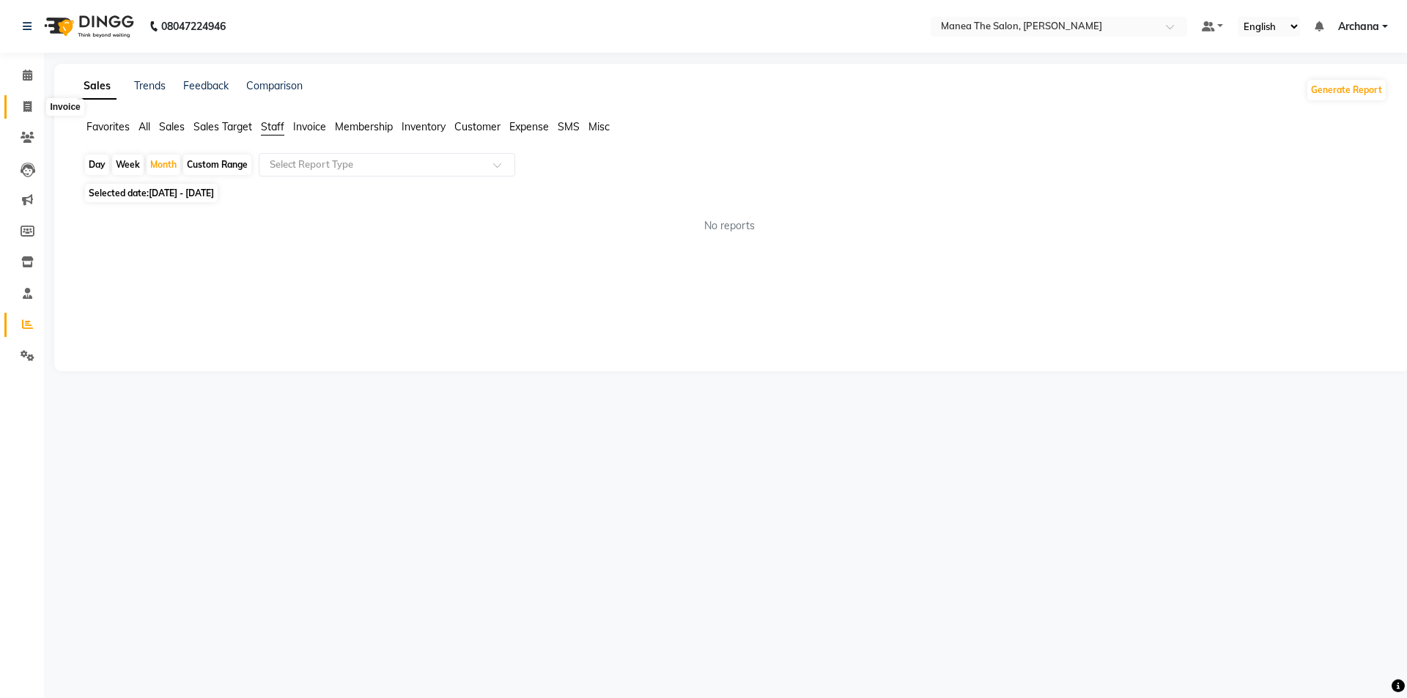
click at [32, 102] on icon at bounding box center [27, 106] width 8 height 11
select select "service"
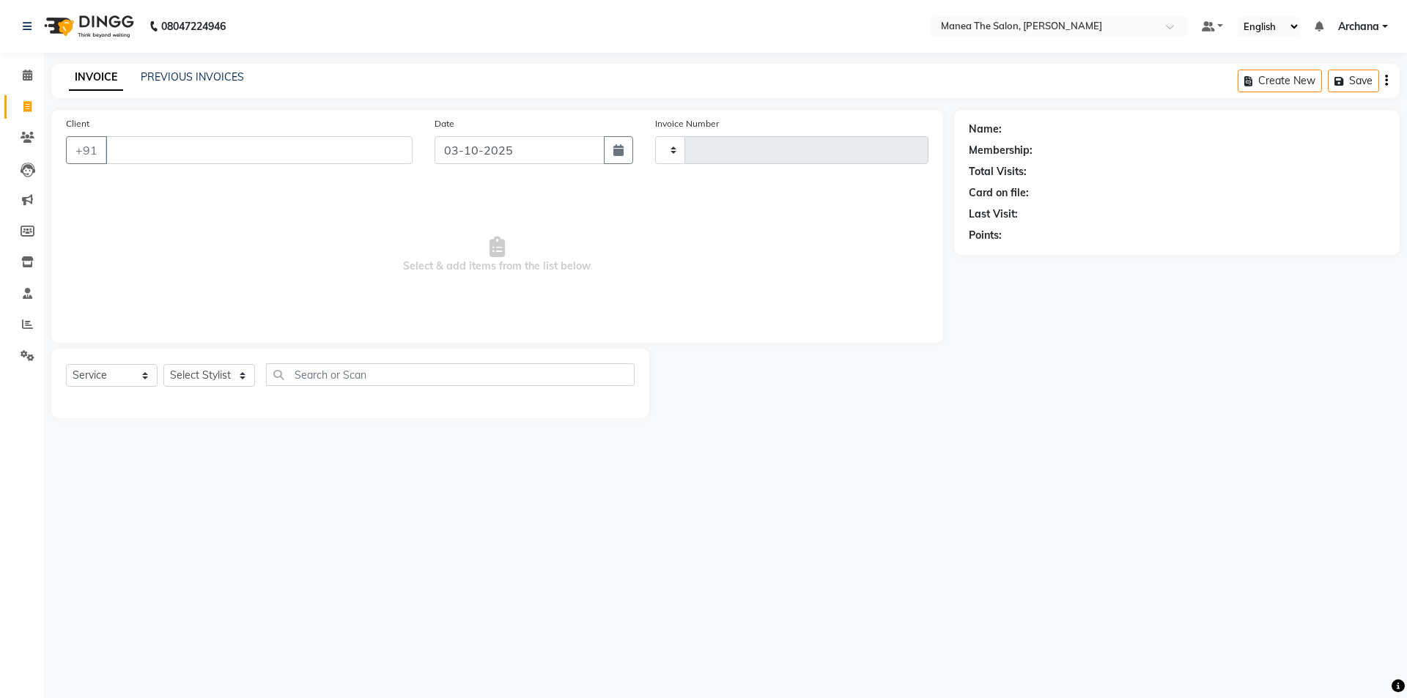
click at [844, 428] on main "INVOICE PREVIOUS INVOICES Create New Save Client +91 Date [DATE] Invoice Number…" at bounding box center [725, 252] width 1363 height 377
click at [206, 73] on link "PREVIOUS INVOICES" at bounding box center [192, 76] width 103 height 13
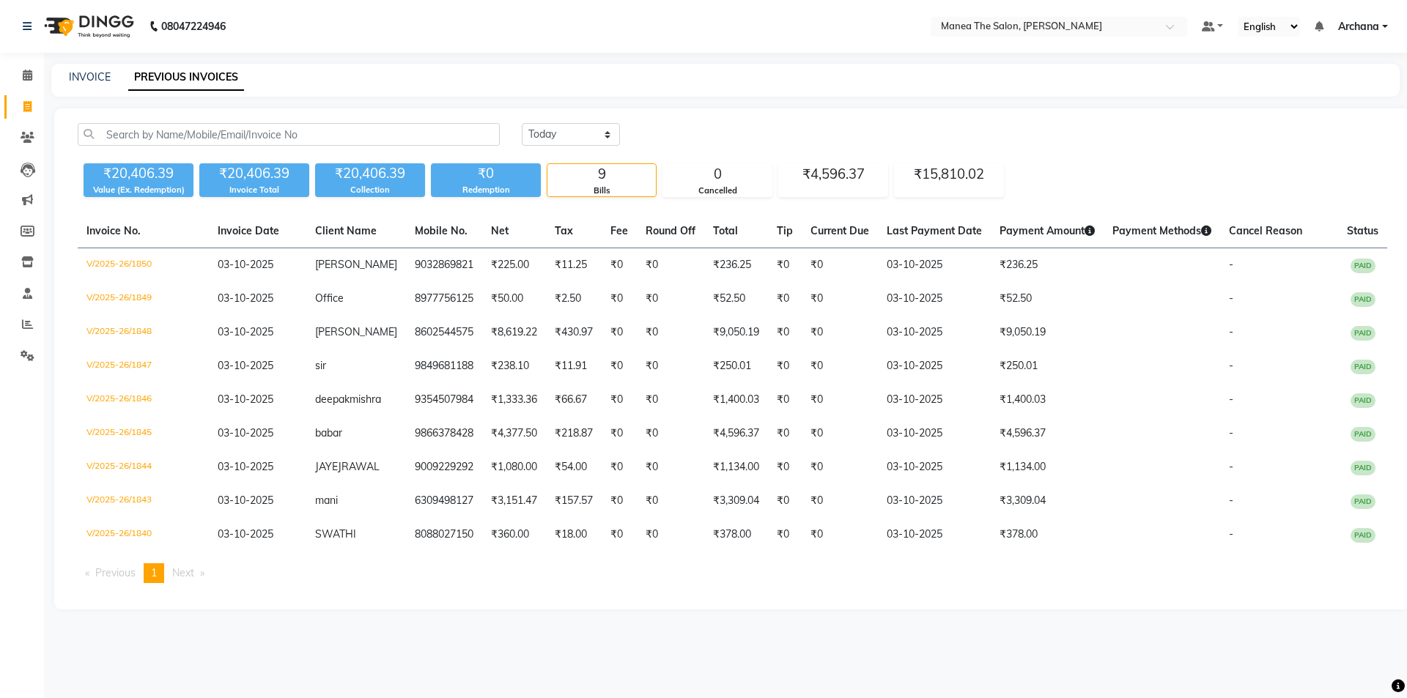
click at [87, 69] on div "INVOICE PREVIOUS INVOICES" at bounding box center [725, 80] width 1348 height 33
click at [108, 77] on link "INVOICE" at bounding box center [90, 76] width 42 height 13
select select "6846"
select select "service"
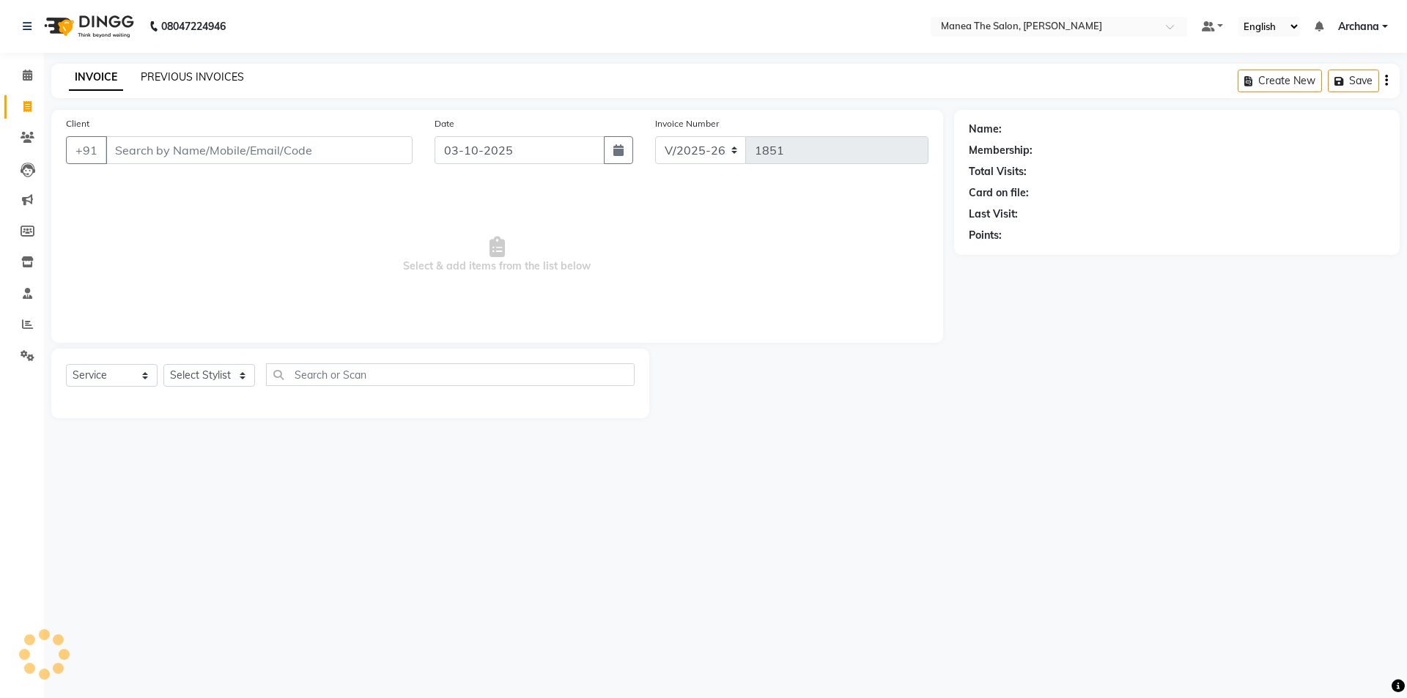
click at [224, 72] on link "PREVIOUS INVOICES" at bounding box center [192, 76] width 103 height 13
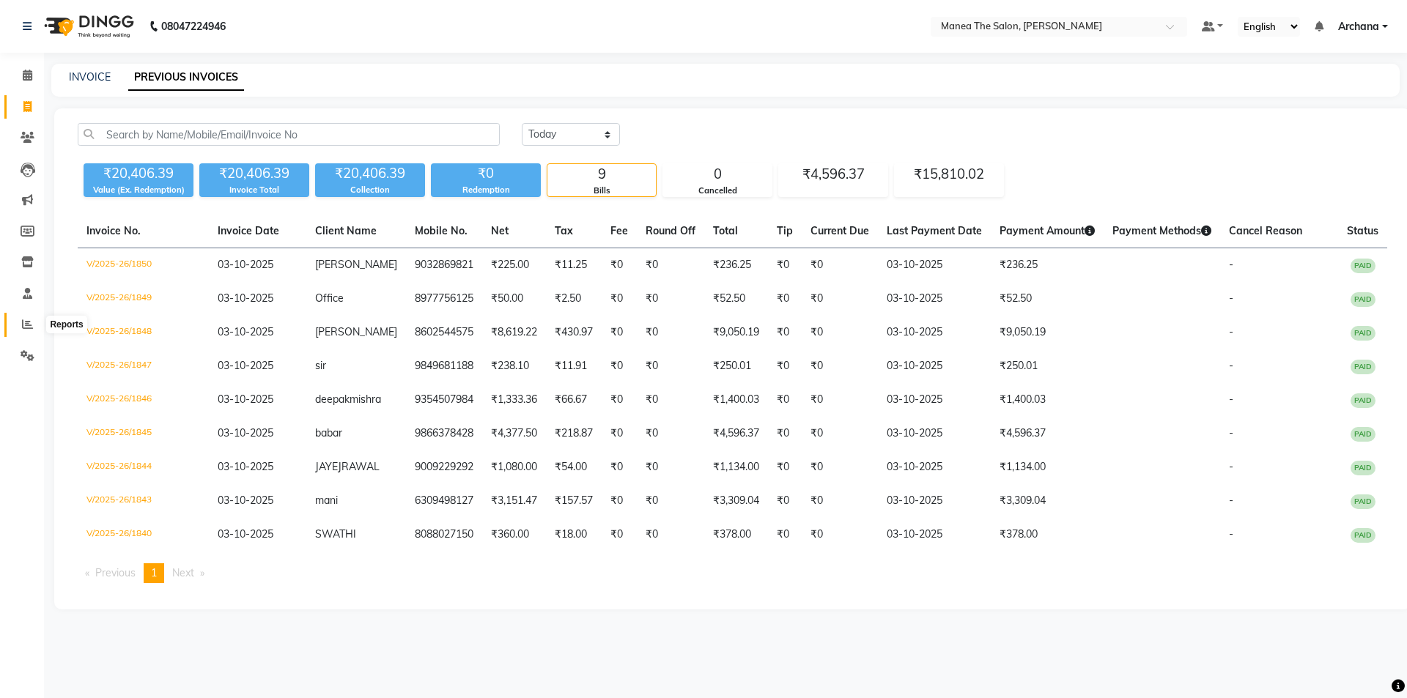
click at [30, 322] on icon at bounding box center [27, 324] width 11 height 11
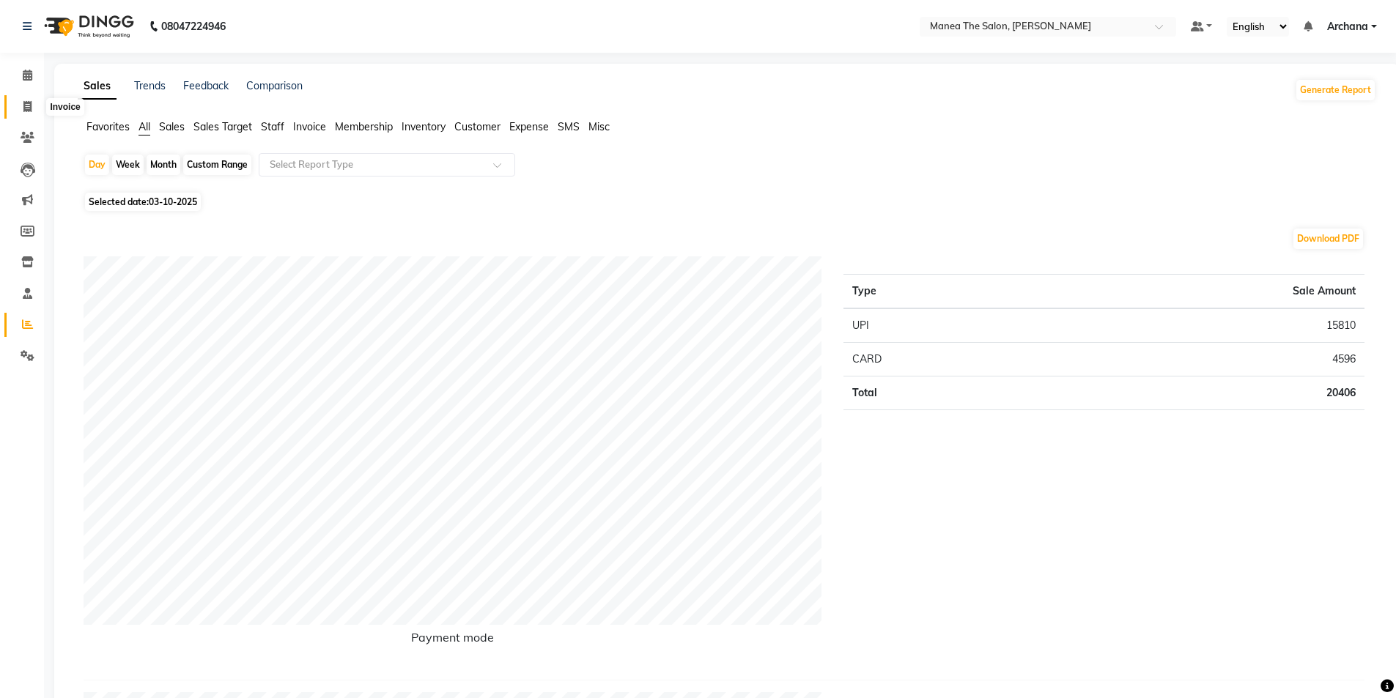
click at [29, 105] on icon at bounding box center [27, 106] width 8 height 11
select select "service"
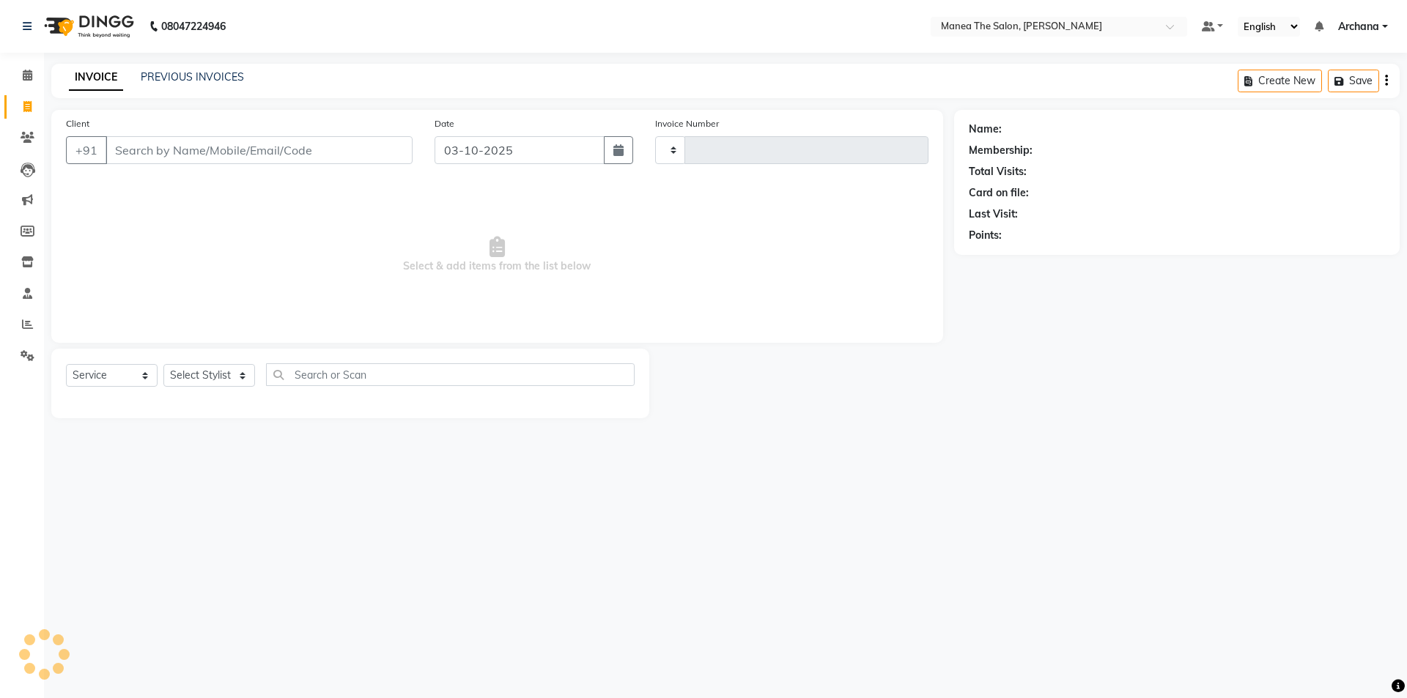
type input "1851"
select select "6846"
click at [213, 73] on link "PREVIOUS INVOICES" at bounding box center [192, 76] width 103 height 13
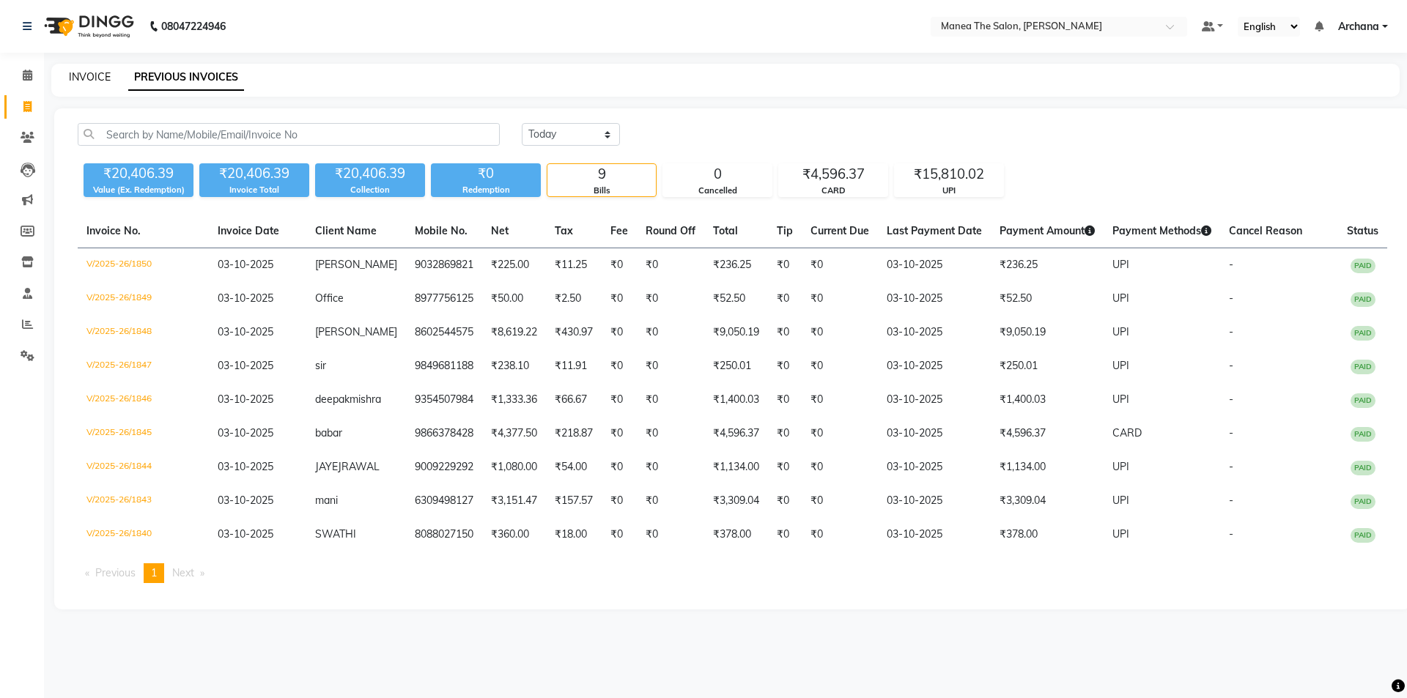
click at [96, 79] on link "INVOICE" at bounding box center [90, 76] width 42 height 13
select select "service"
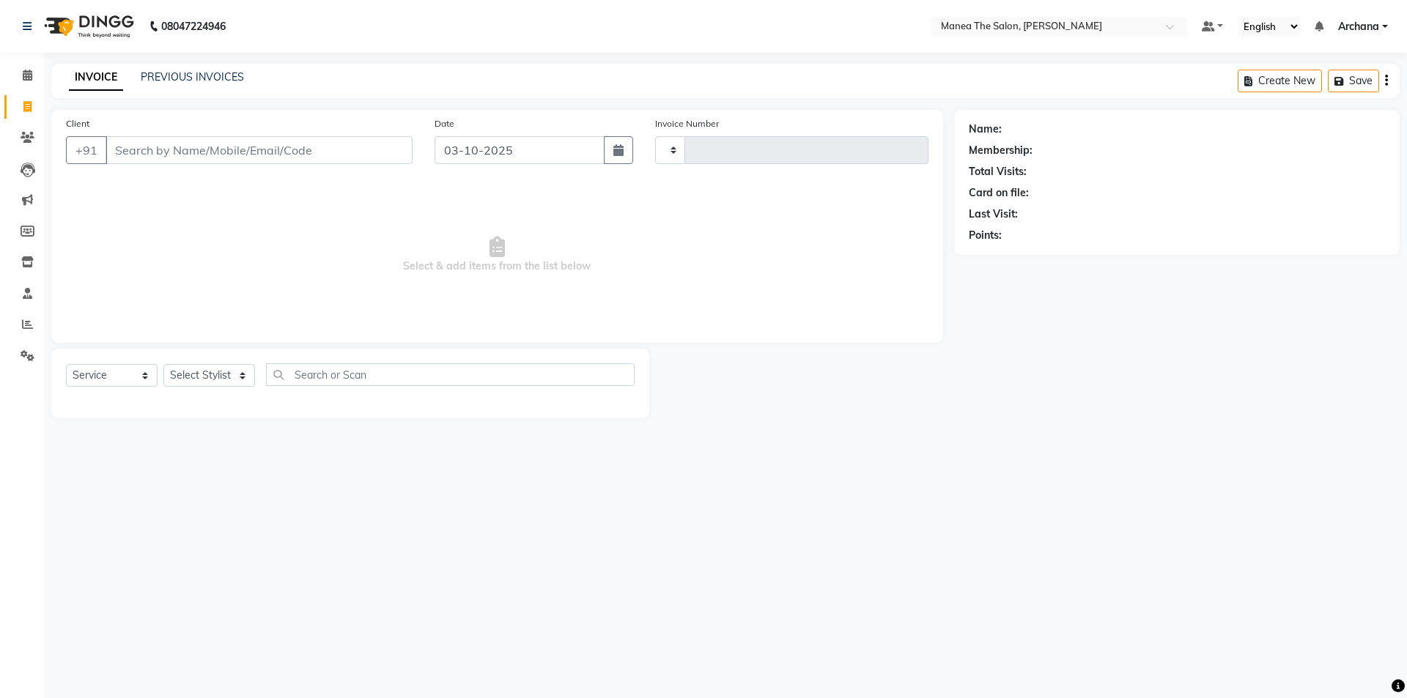
type input "1851"
select select "6846"
click at [250, 382] on select "Select Stylist [PERSON_NAME] My Mane'a. [PERSON_NAME] [PERSON_NAME] [PERSON_NAM…" at bounding box center [209, 375] width 92 height 23
click at [594, 558] on div "08047224946 Select Location × Manea The Salon, [PERSON_NAME] Default Panel My P…" at bounding box center [703, 349] width 1407 height 698
click at [218, 372] on select "Select Stylist [PERSON_NAME] My Mane'a. [PERSON_NAME] [PERSON_NAME] [PERSON_NAM…" at bounding box center [209, 375] width 92 height 23
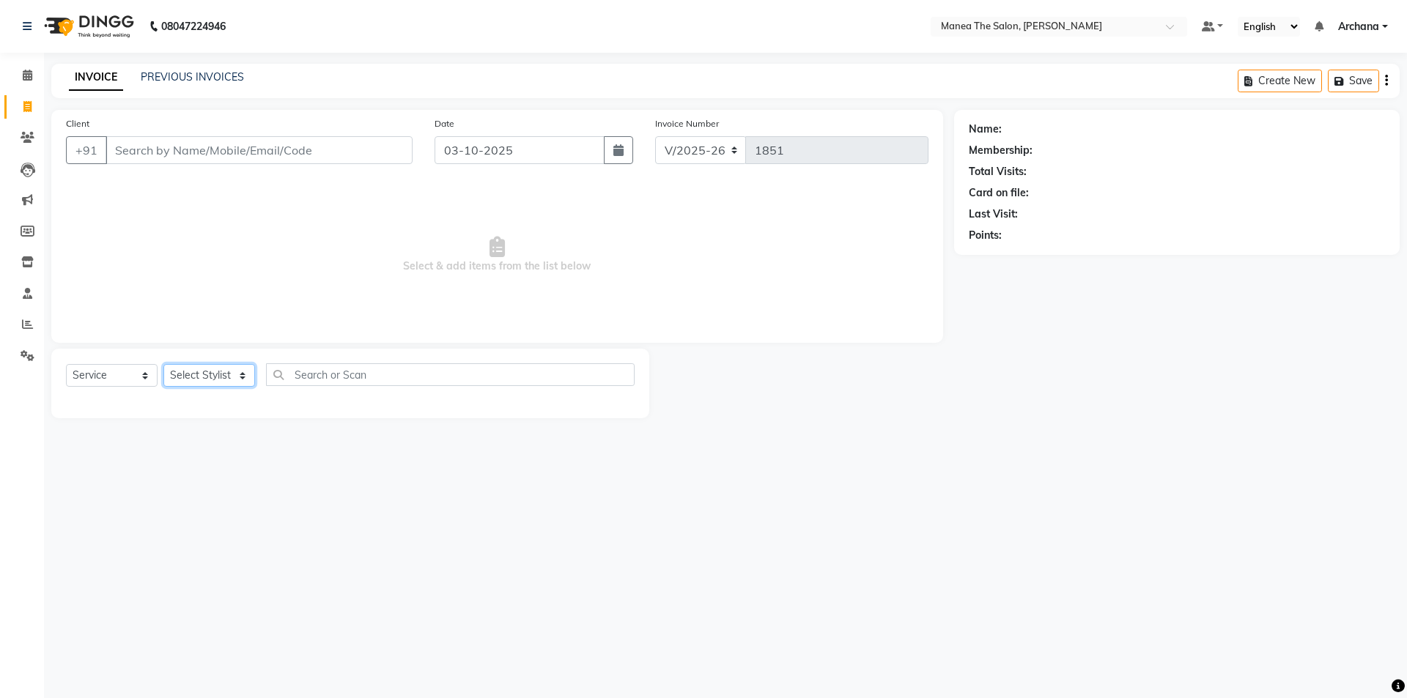
select select "74503"
click at [163, 364] on select "Select Stylist [PERSON_NAME] My Mane'a. [PERSON_NAME] [PERSON_NAME] [PERSON_NAM…" at bounding box center [209, 375] width 92 height 23
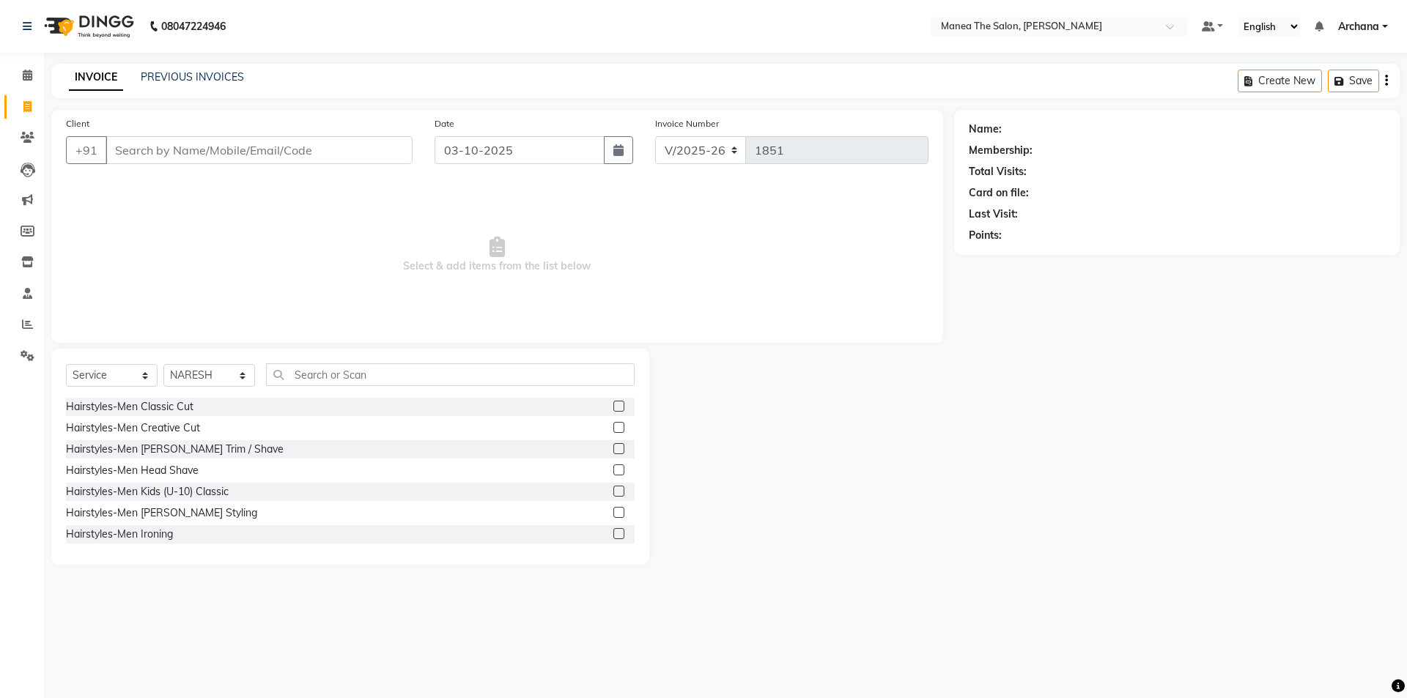
click at [613, 415] on div at bounding box center [618, 408] width 10 height 15
click at [613, 407] on label at bounding box center [618, 406] width 11 height 11
click at [613, 407] on input "checkbox" at bounding box center [618, 407] width 10 height 10
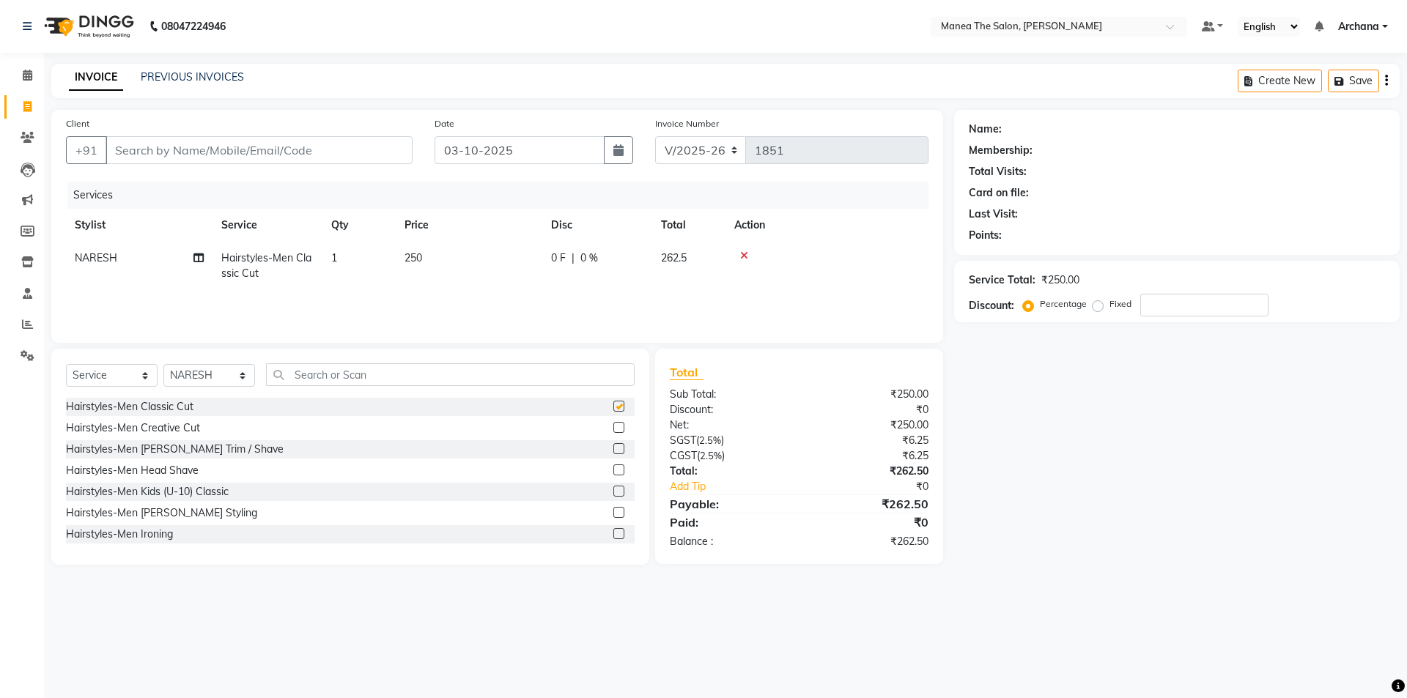
checkbox input "false"
click at [394, 147] on input "Client" at bounding box center [259, 150] width 307 height 28
type input "8"
type input "0"
type input "8348687898"
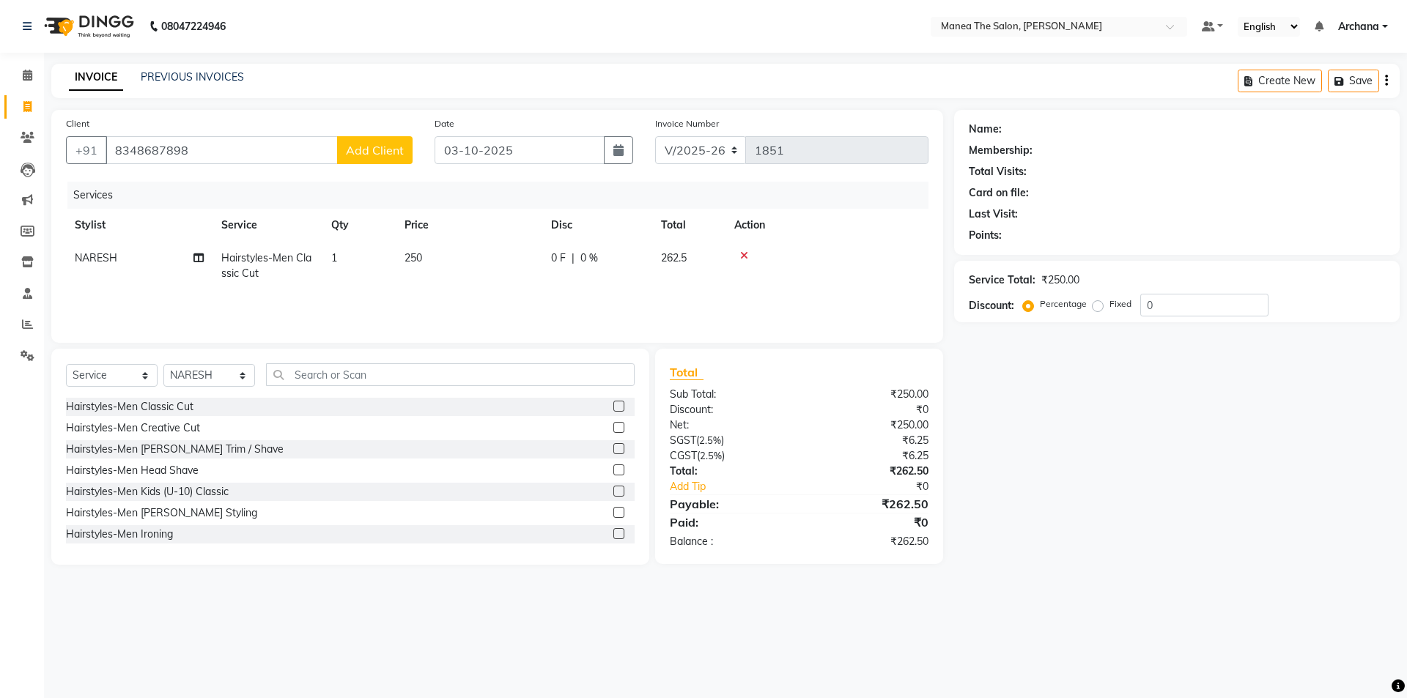
click at [381, 151] on span "Add Client" at bounding box center [375, 150] width 58 height 15
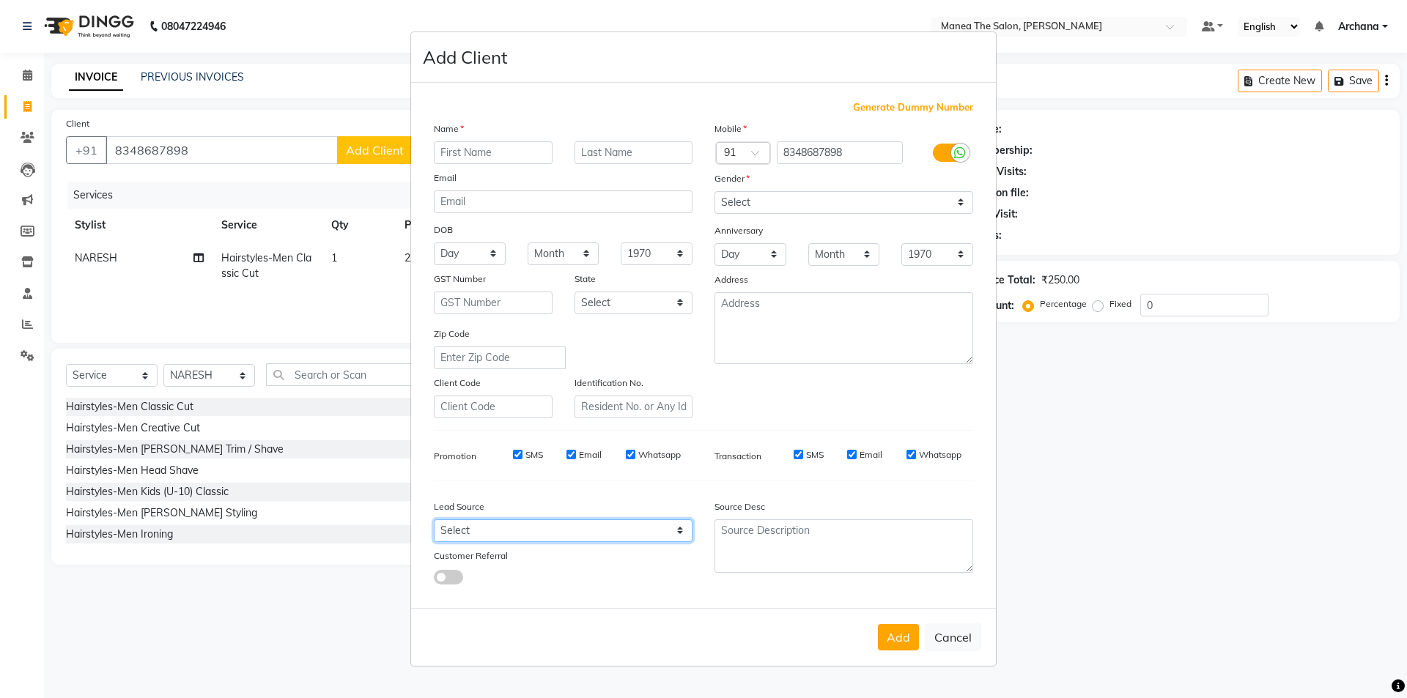
click at [603, 537] on select "Select Walk-in Referral Internet Friend Word of Mouth Advertisement Facebook Ju…" at bounding box center [563, 531] width 259 height 23
select select "47942"
click at [434, 520] on select "Select Walk-in Referral Internet Friend Word of Mouth Advertisement Facebook Ju…" at bounding box center [563, 531] width 259 height 23
drag, startPoint x: 896, startPoint y: 199, endPoint x: 888, endPoint y: 202, distance: 8.6
click at [896, 199] on select "Select [DEMOGRAPHIC_DATA] [DEMOGRAPHIC_DATA] Other Prefer Not To Say" at bounding box center [843, 202] width 259 height 23
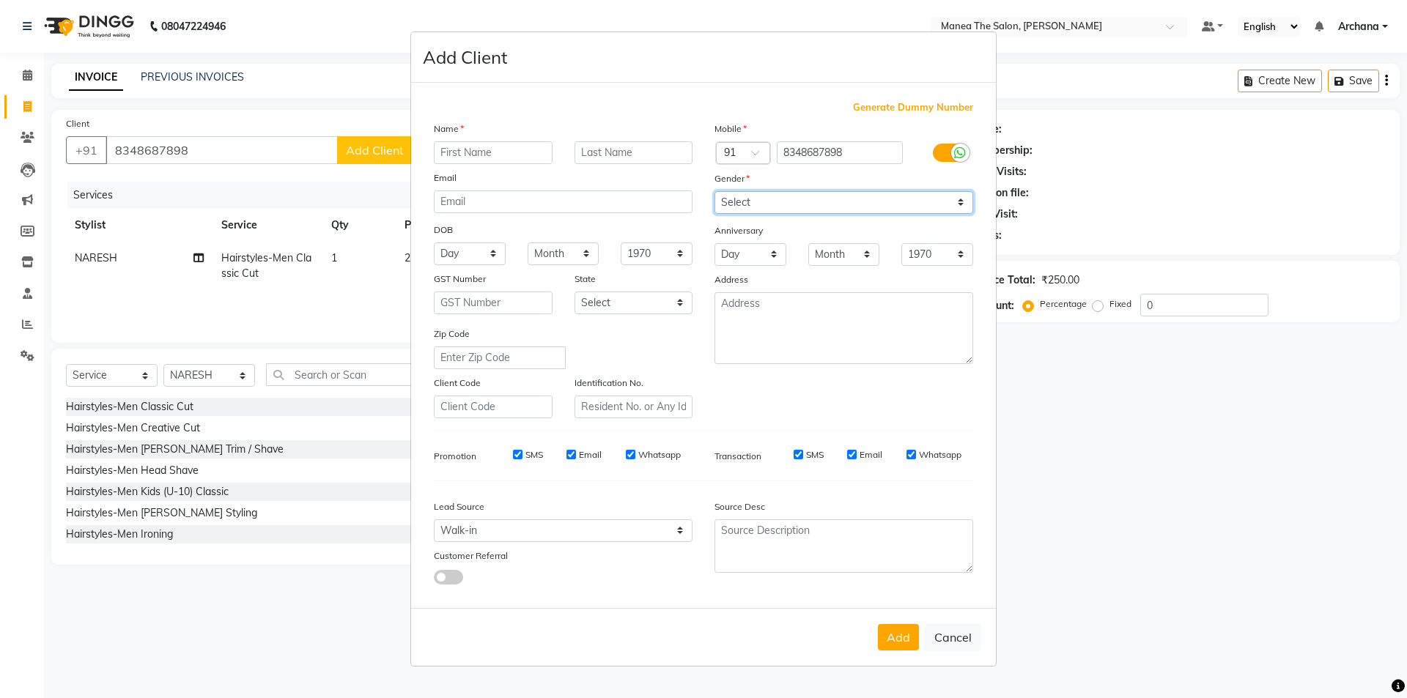
select select "[DEMOGRAPHIC_DATA]"
click at [714, 191] on select "Select [DEMOGRAPHIC_DATA] [DEMOGRAPHIC_DATA] Other Prefer Not To Say" at bounding box center [843, 202] width 259 height 23
click at [519, 150] on input "text" at bounding box center [493, 152] width 119 height 23
type input "SIR"
click at [911, 645] on button "Add" at bounding box center [898, 637] width 41 height 26
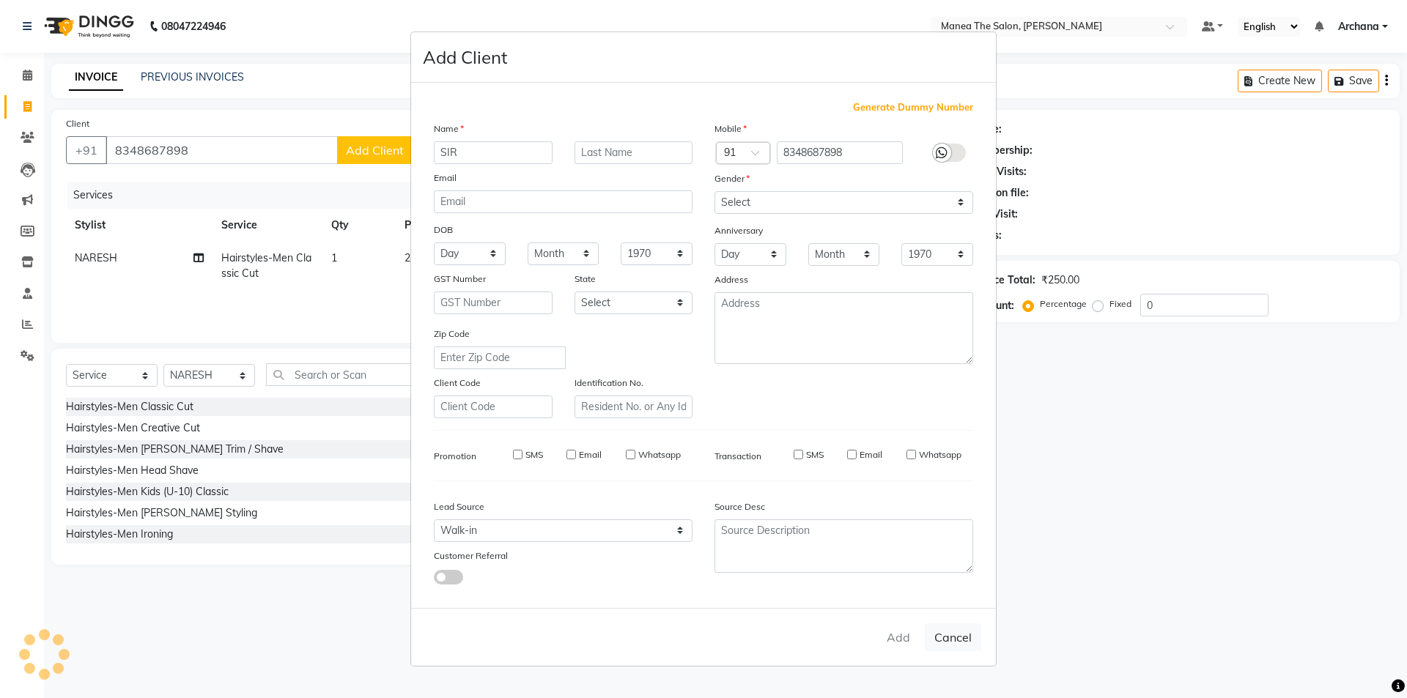
select select
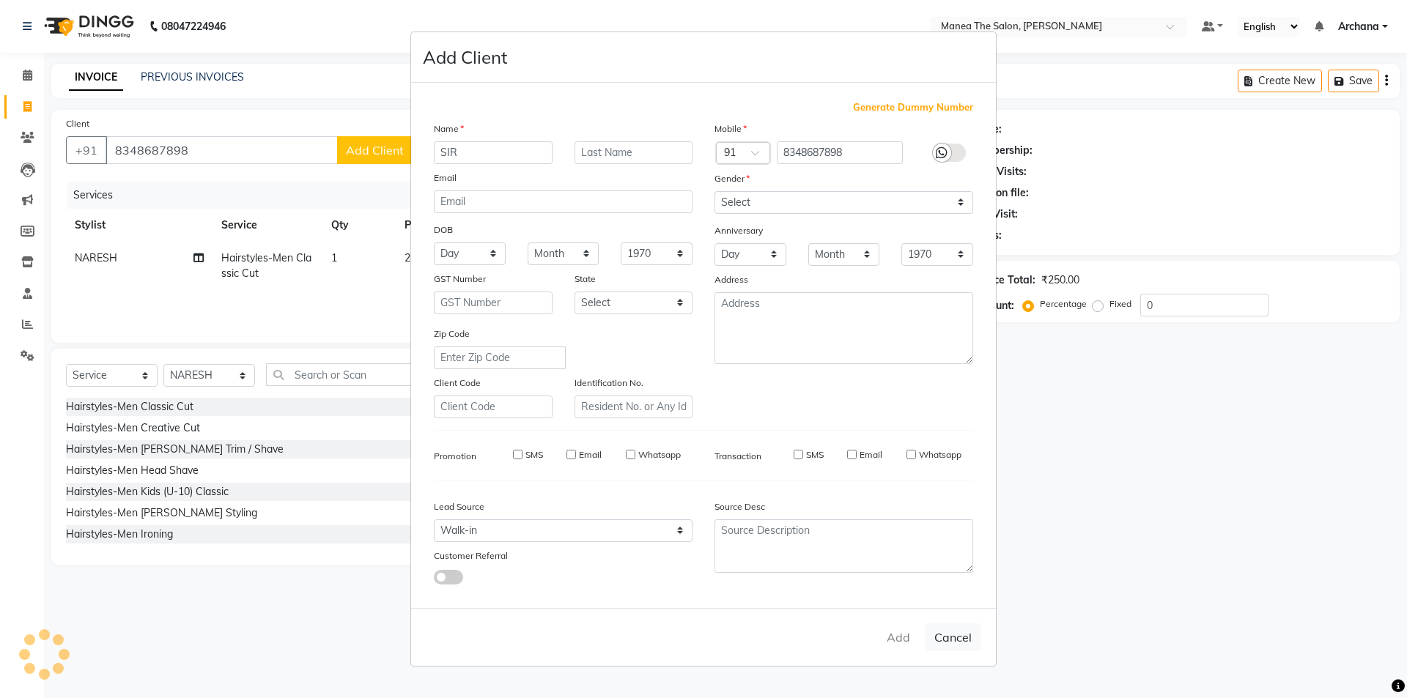
select select
checkbox input "false"
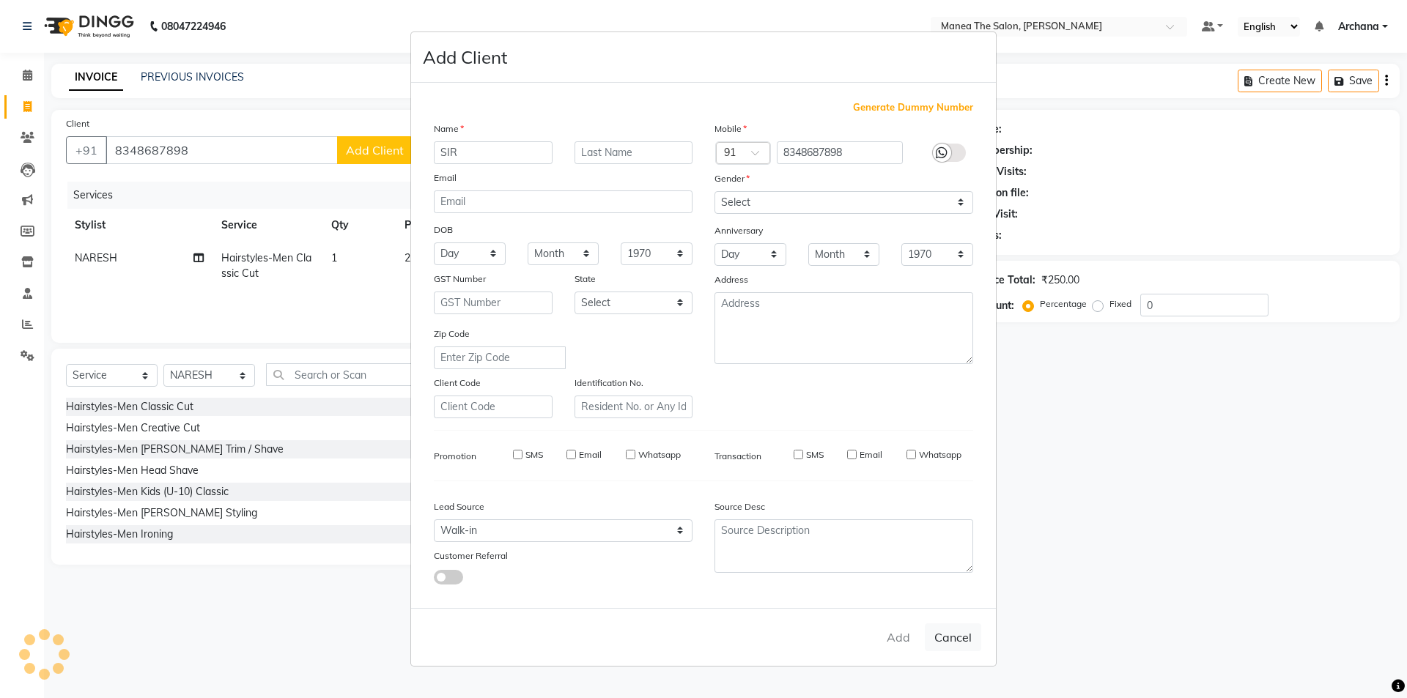
checkbox input "false"
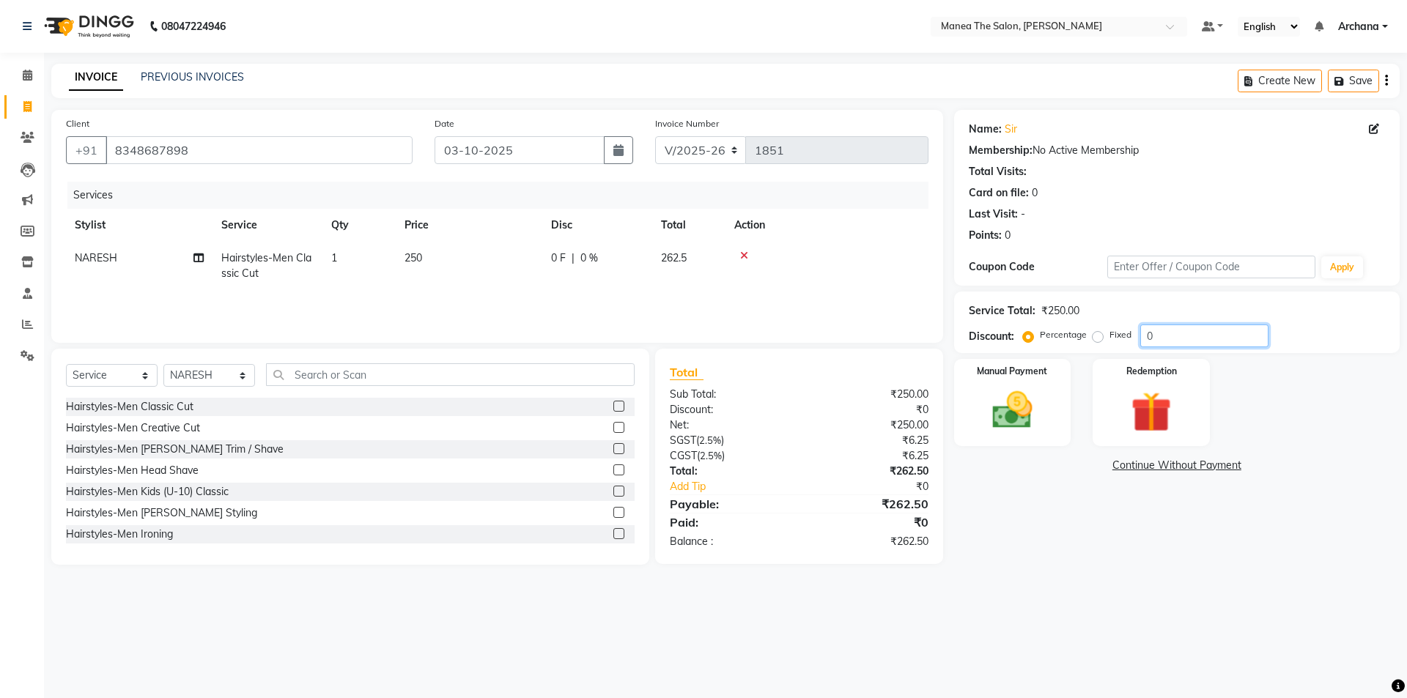
click at [1172, 336] on input "0" at bounding box center [1204, 336] width 128 height 23
type input "4.75"
click at [1013, 440] on div "Manual Payment" at bounding box center [1012, 403] width 122 height 90
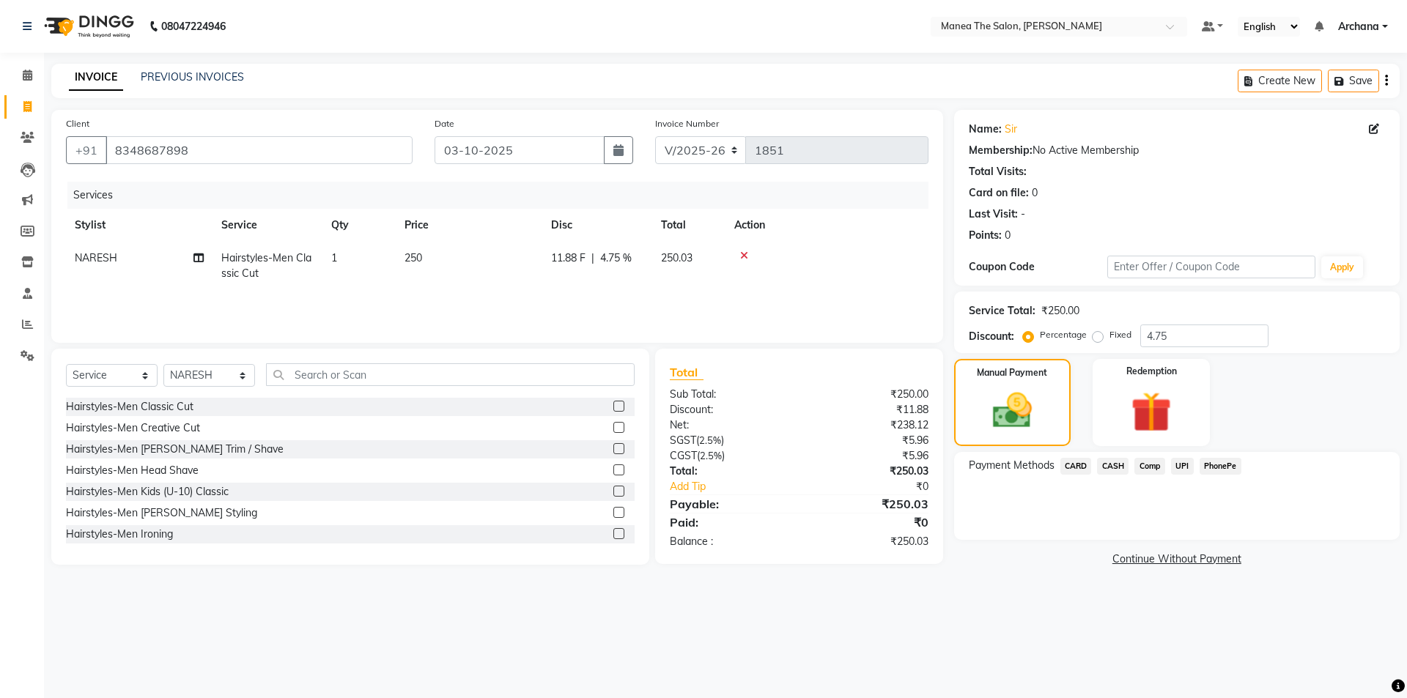
click at [1185, 466] on span "UPI" at bounding box center [1182, 466] width 23 height 17
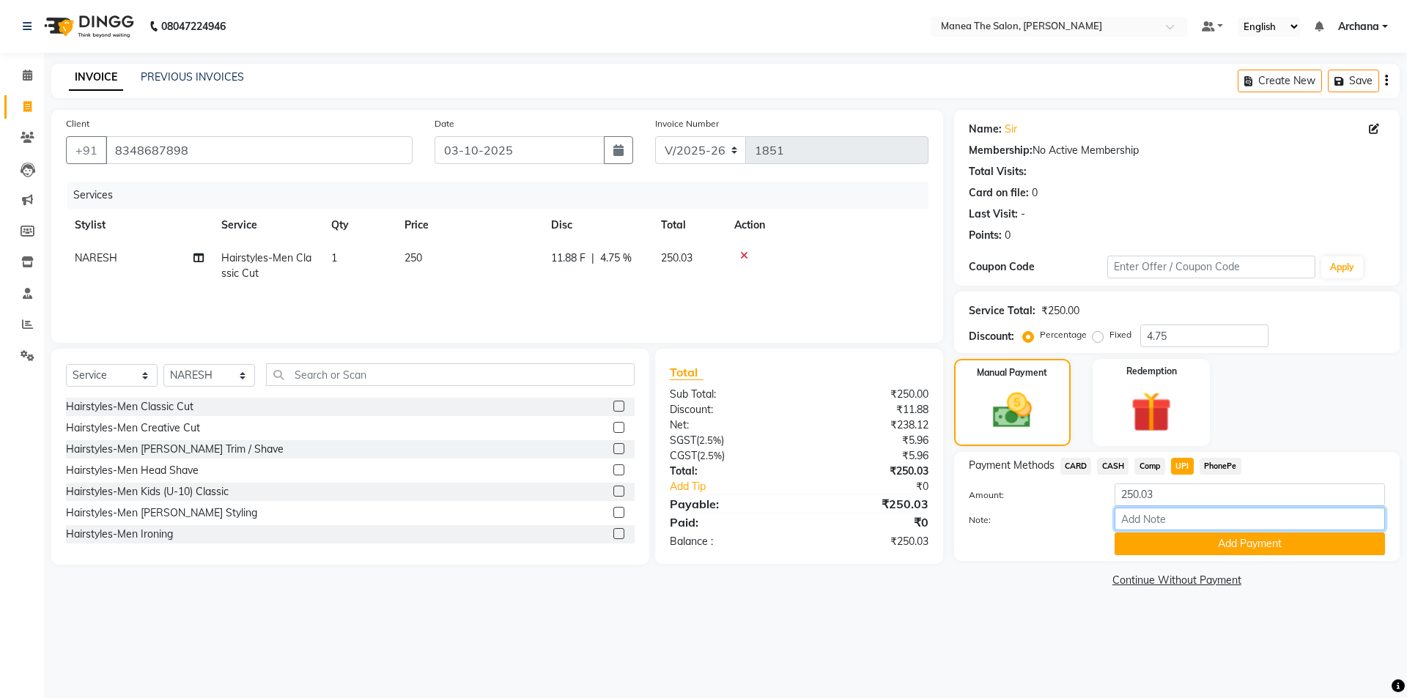
click at [1168, 520] on input "Note:" at bounding box center [1250, 519] width 270 height 23
type input "UPI"
click at [1197, 545] on button "Add Payment" at bounding box center [1250, 544] width 270 height 23
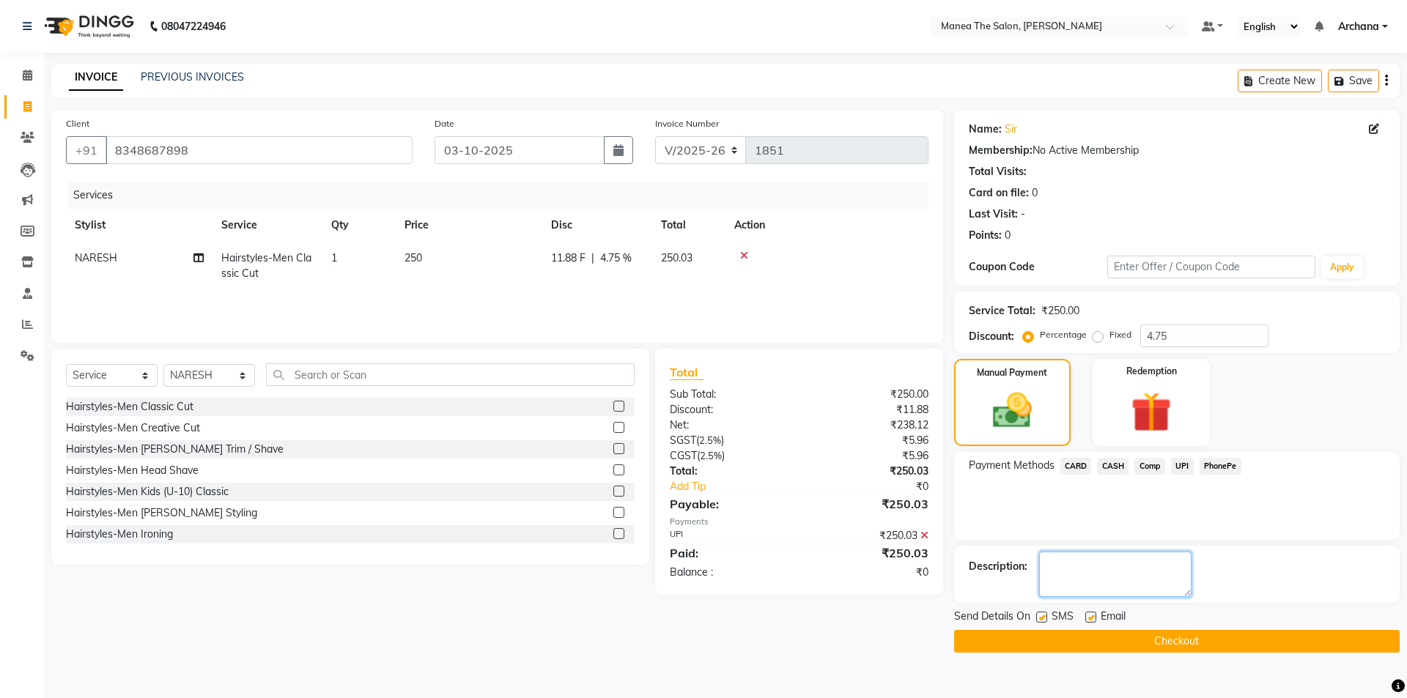
click at [1102, 577] on textarea at bounding box center [1115, 574] width 152 height 45
type textarea "TIP FOR NARESH 100"
click at [1151, 638] on button "Checkout" at bounding box center [1177, 641] width 446 height 23
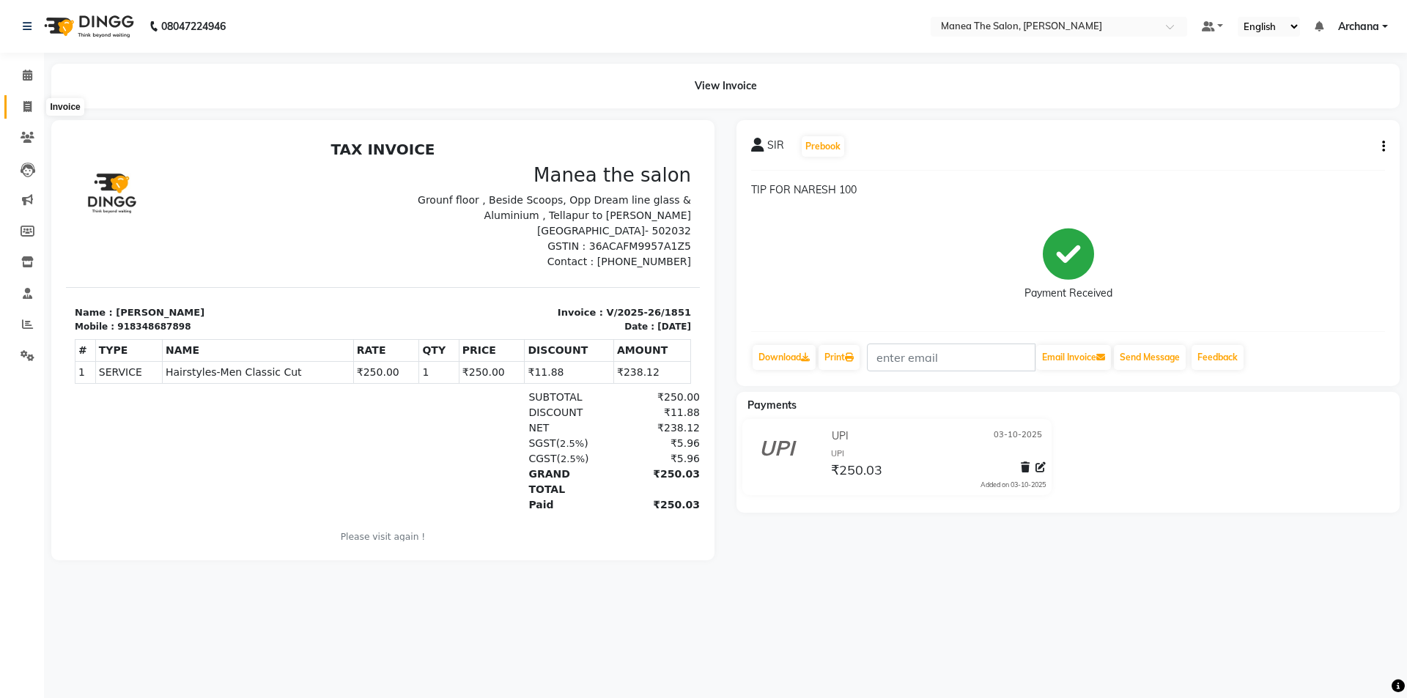
click at [25, 110] on icon at bounding box center [27, 106] width 8 height 11
select select "service"
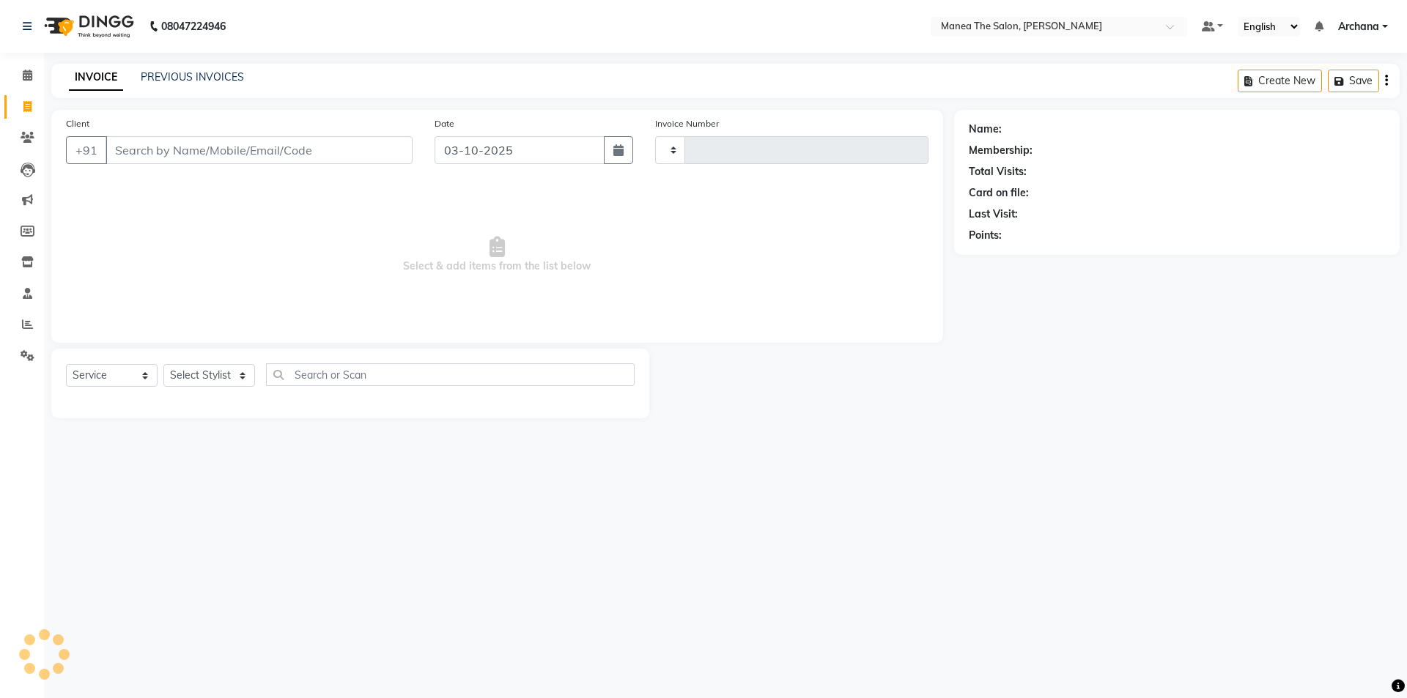
type input "1852"
select select "6846"
click at [224, 75] on link "PREVIOUS INVOICES" at bounding box center [192, 76] width 103 height 13
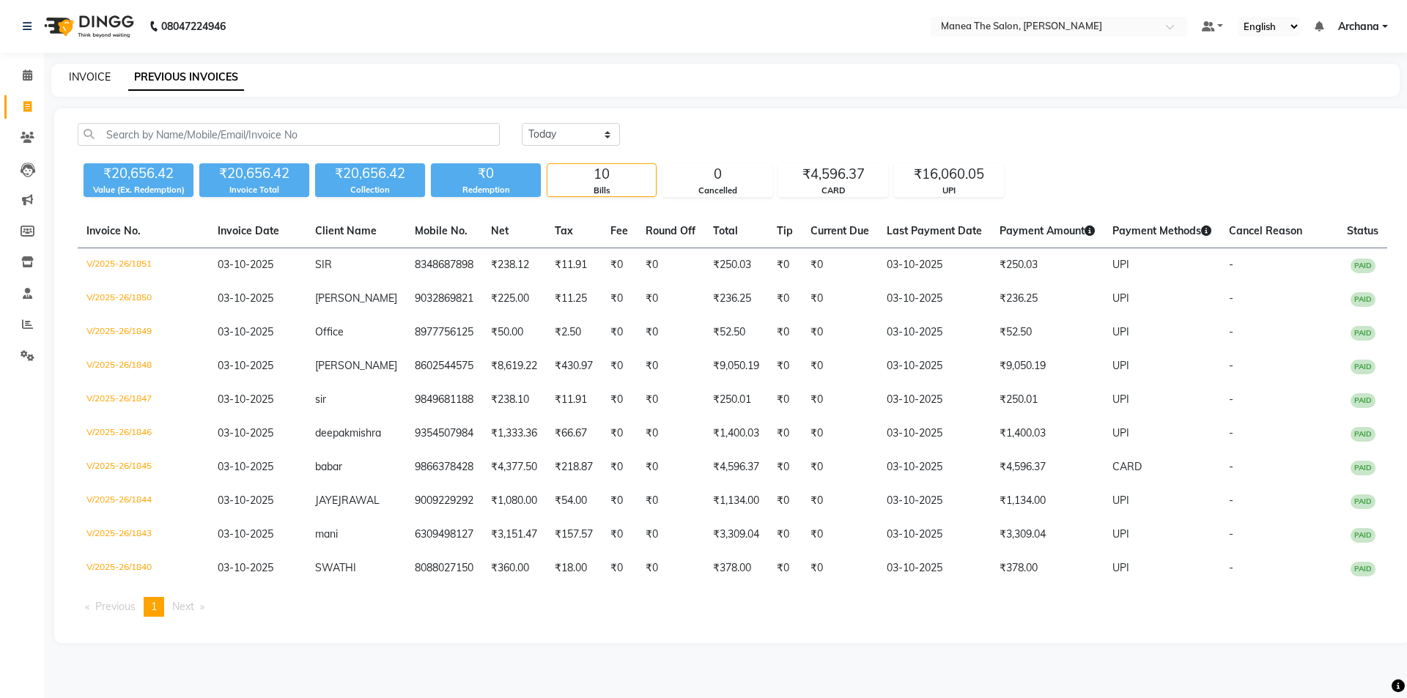
click at [104, 78] on link "INVOICE" at bounding box center [90, 76] width 42 height 13
select select "service"
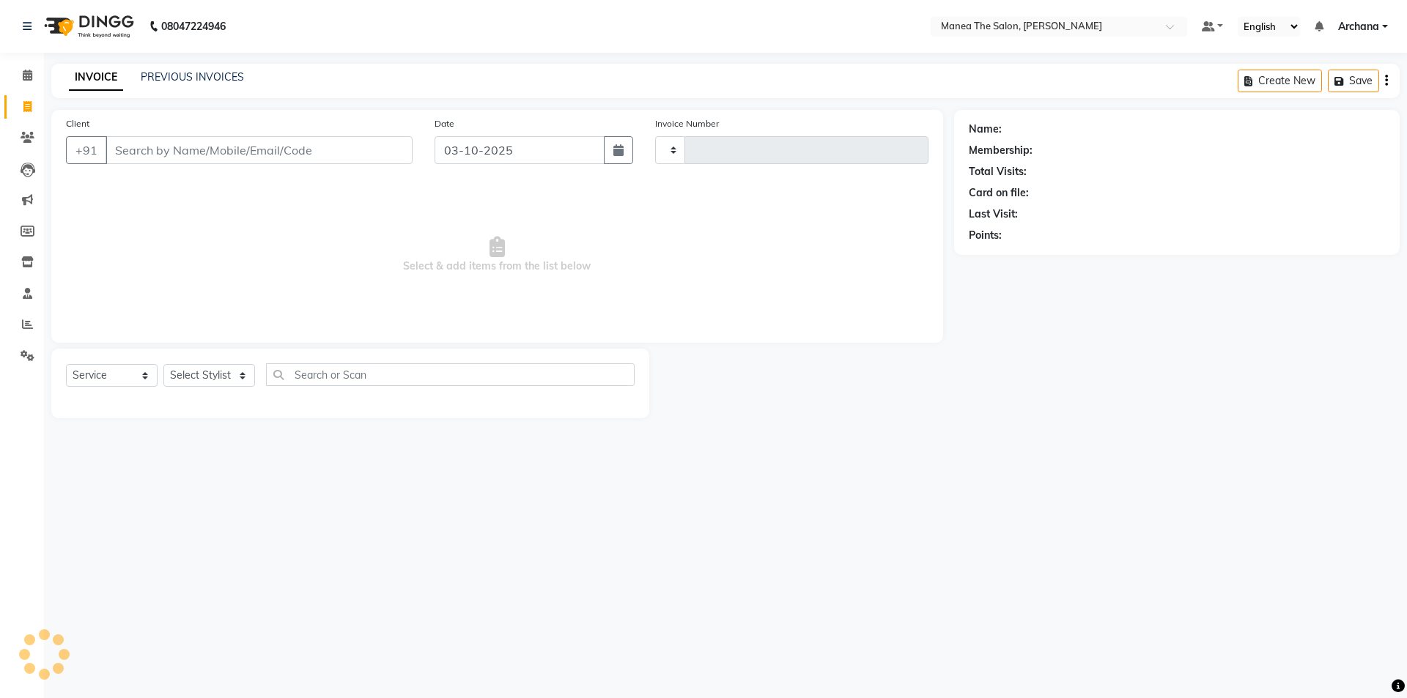
type input "1852"
select select "6846"
click at [205, 74] on link "PREVIOUS INVOICES" at bounding box center [192, 76] width 103 height 13
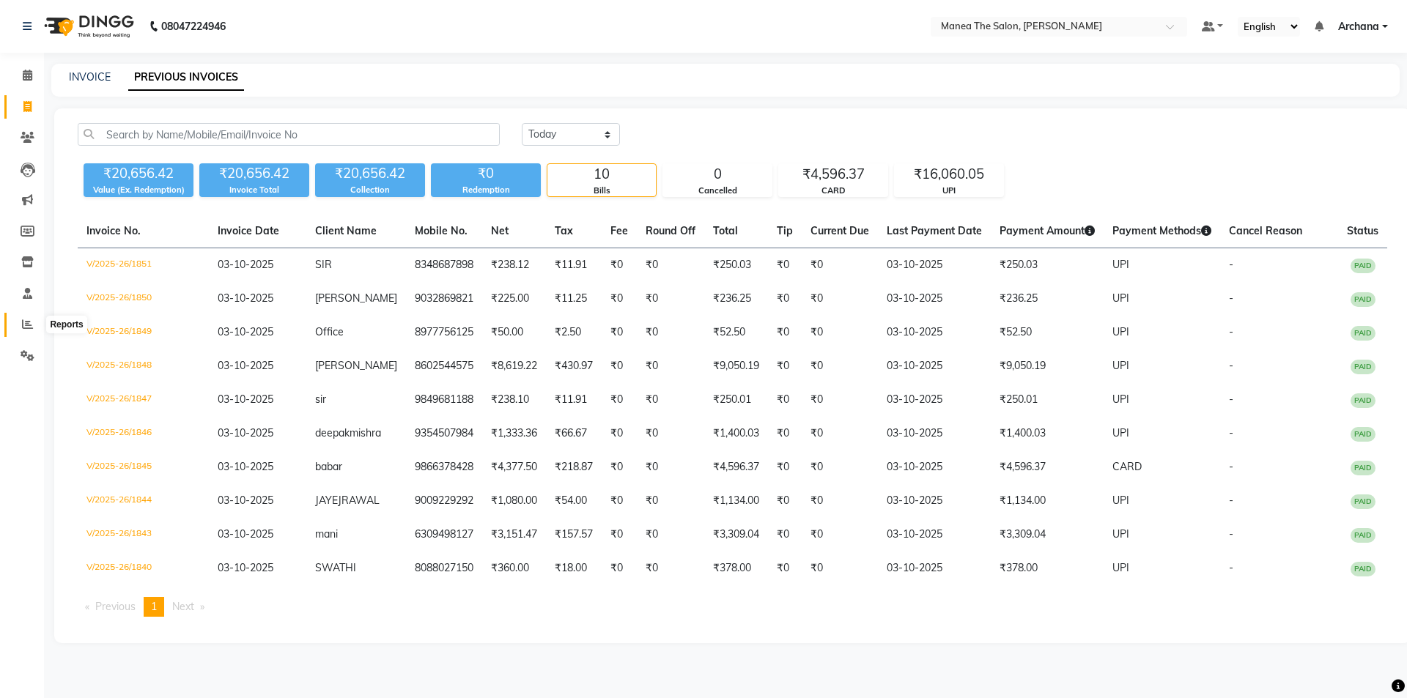
click at [29, 326] on icon at bounding box center [27, 324] width 11 height 11
